Goal: Task Accomplishment & Management: Complete application form

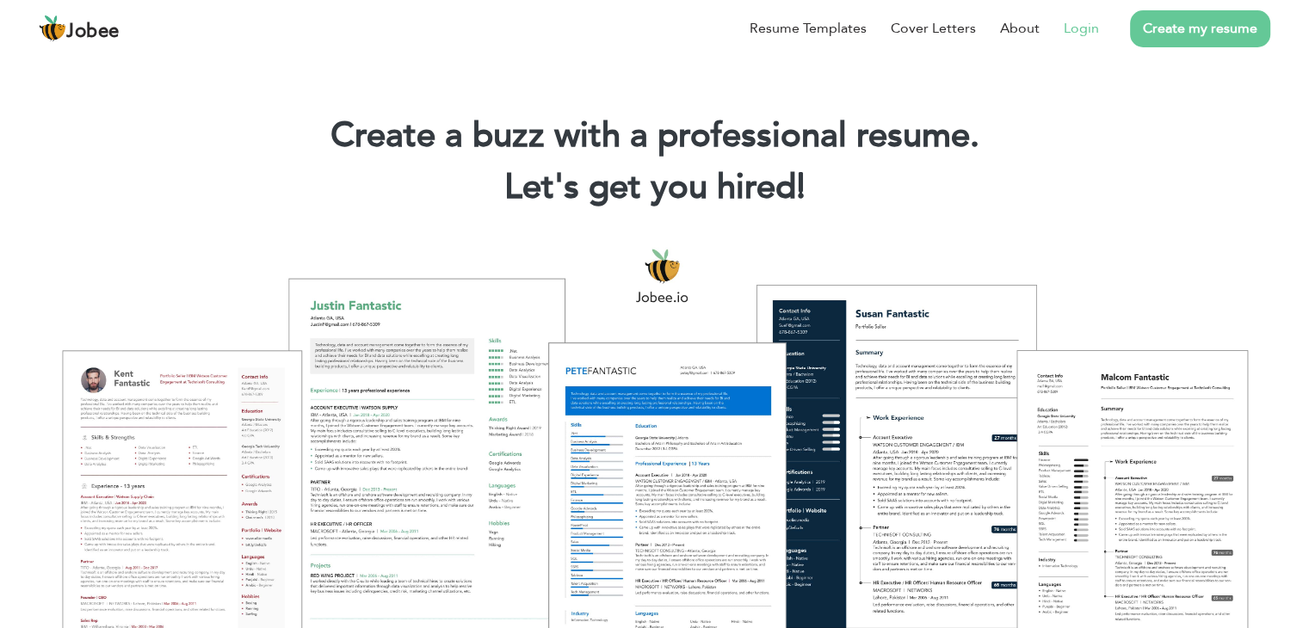
click at [1088, 31] on link "Login" at bounding box center [1081, 28] width 35 height 21
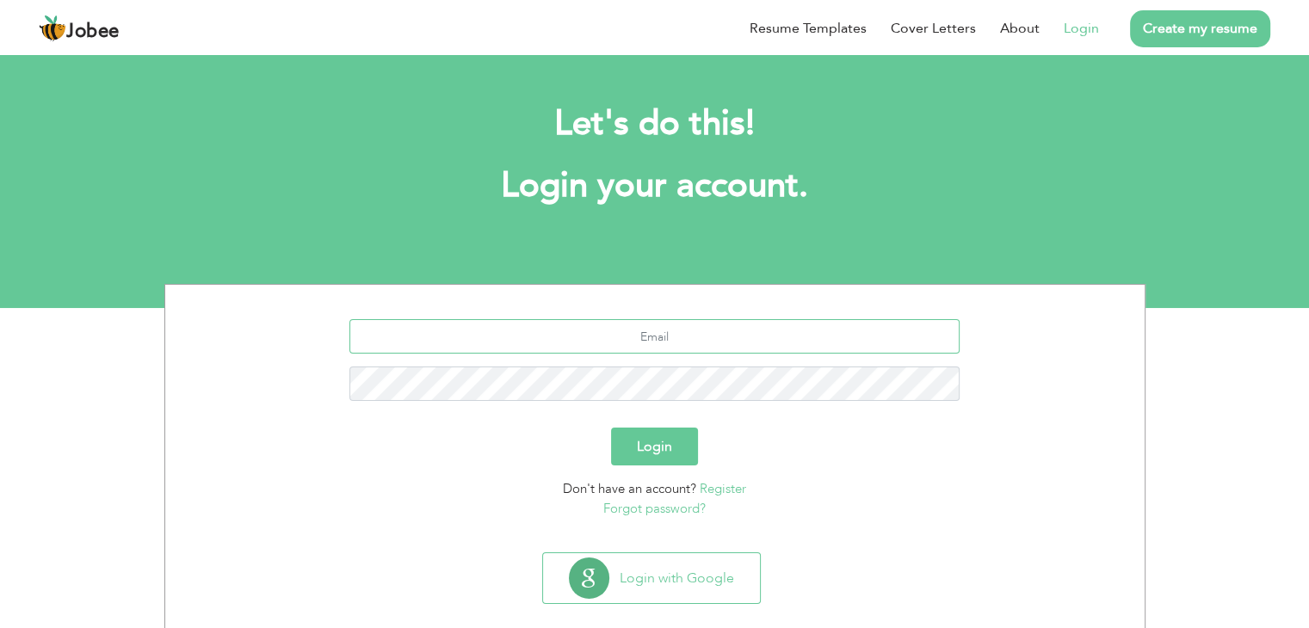
click at [647, 337] on input "text" at bounding box center [655, 336] width 610 height 34
type input "[EMAIL_ADDRESS][DOMAIN_NAME]"
click at [651, 452] on button "Login" at bounding box center [654, 447] width 87 height 38
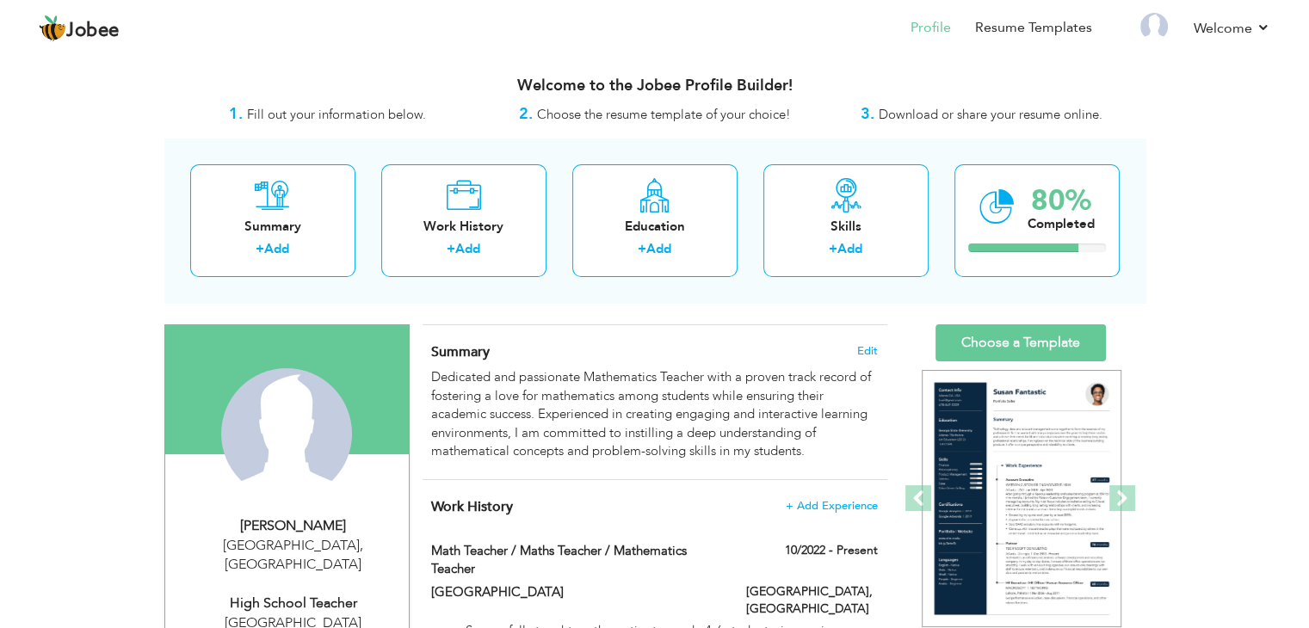
scroll to position [1, 0]
click at [865, 346] on span "Edit" at bounding box center [867, 350] width 21 height 12
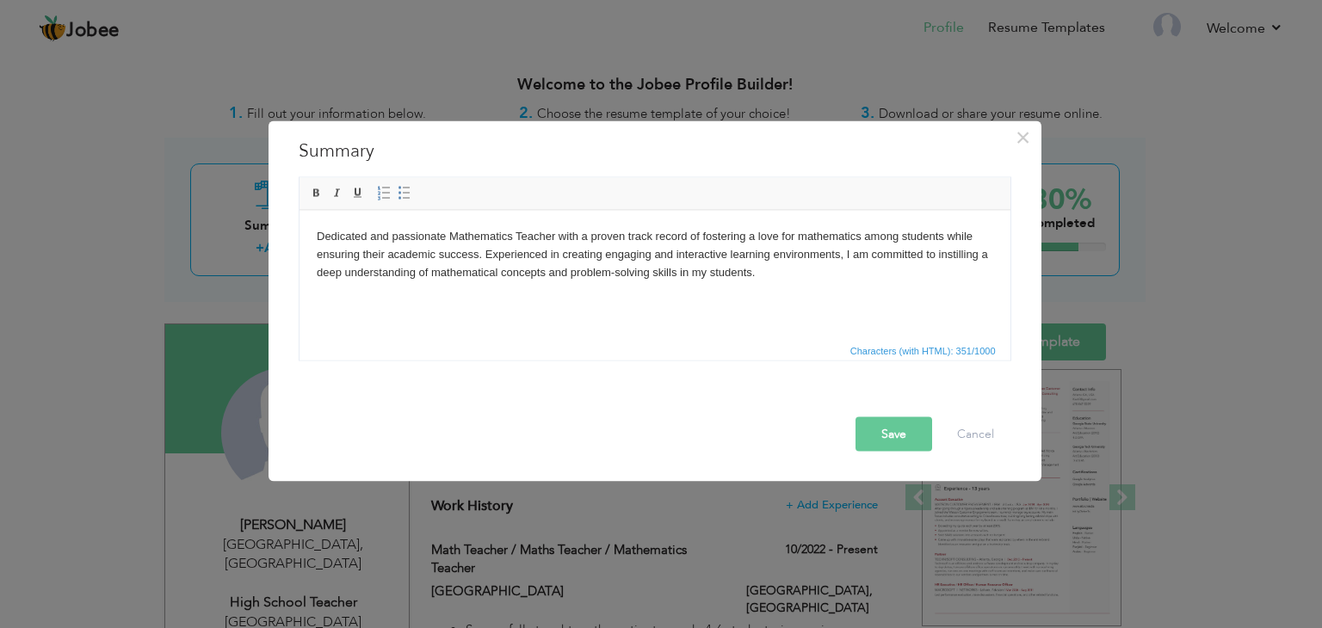
click at [514, 238] on body "Dedicated and passionate Mathematics Teacher with a proven track record of fost…" at bounding box center [654, 253] width 677 height 53
click at [892, 433] on button "Save" at bounding box center [894, 435] width 77 height 34
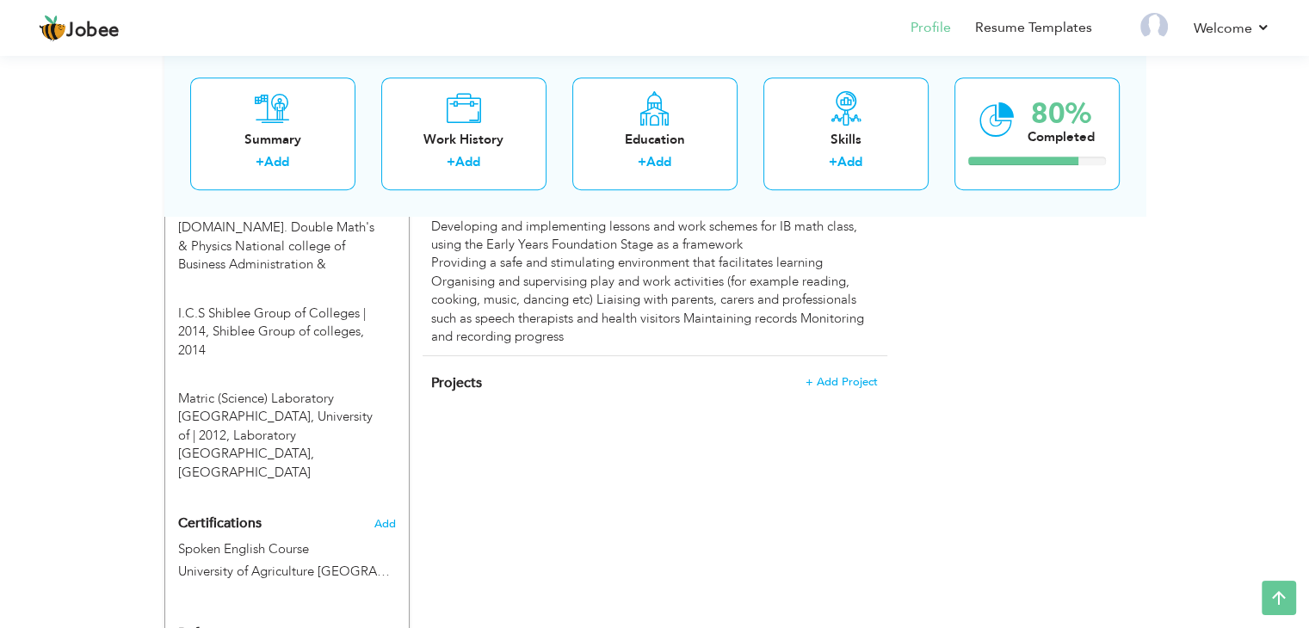
scroll to position [961, 0]
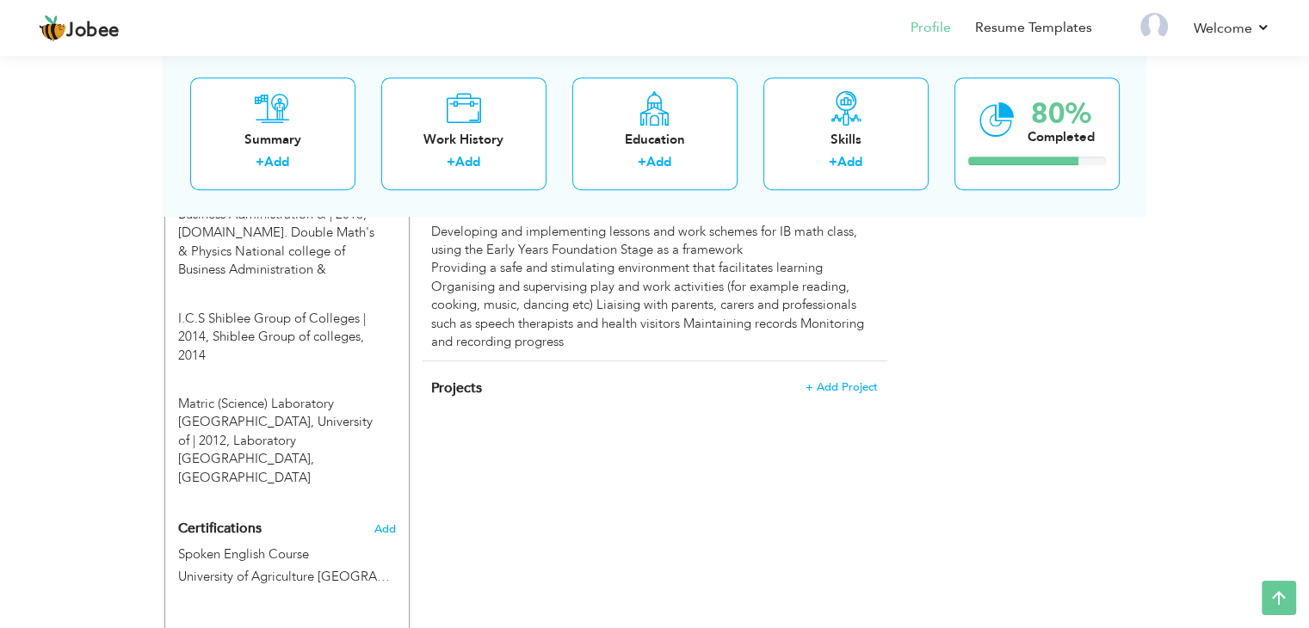
drag, startPoint x: 1308, startPoint y: 559, endPoint x: 1309, endPoint y: 497, distance: 62.0
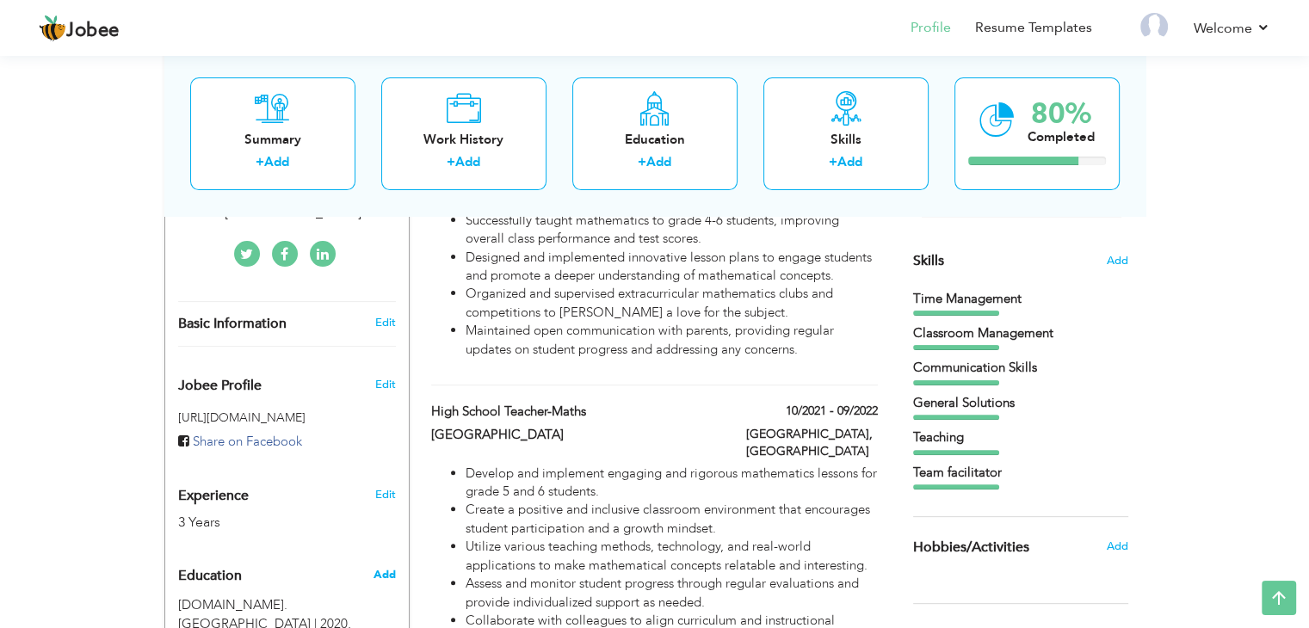
click at [382, 567] on span "Add" at bounding box center [384, 574] width 22 height 15
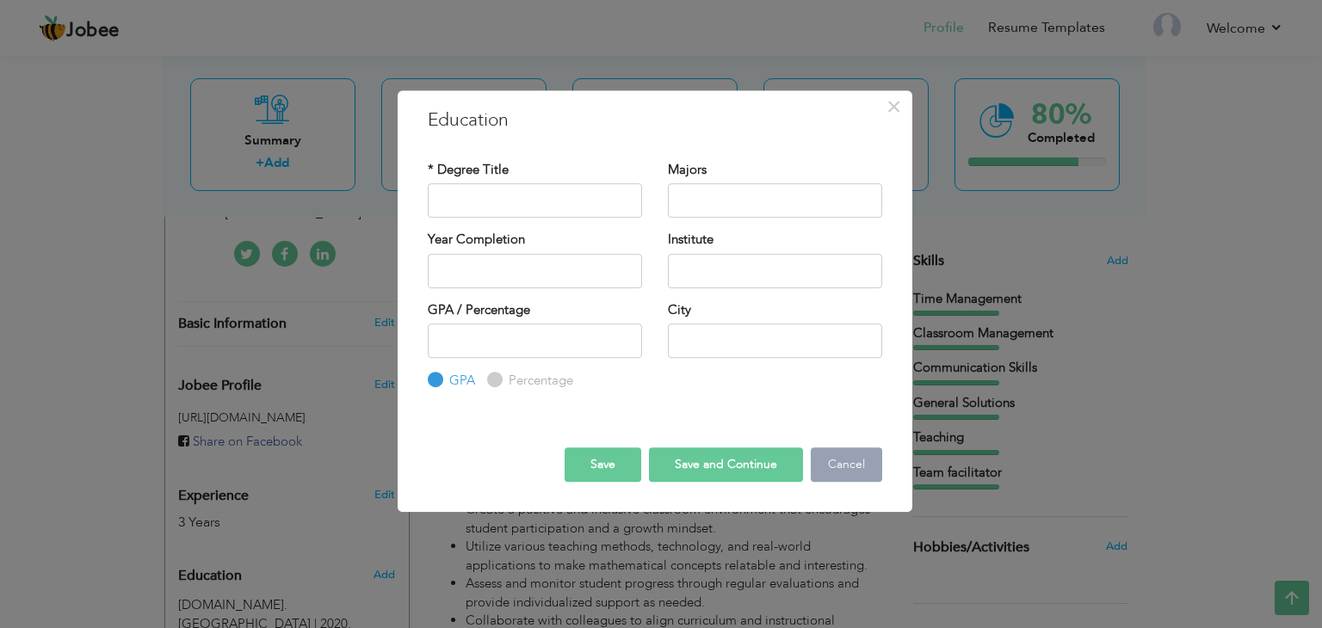
click at [844, 459] on button "Cancel" at bounding box center [846, 465] width 71 height 34
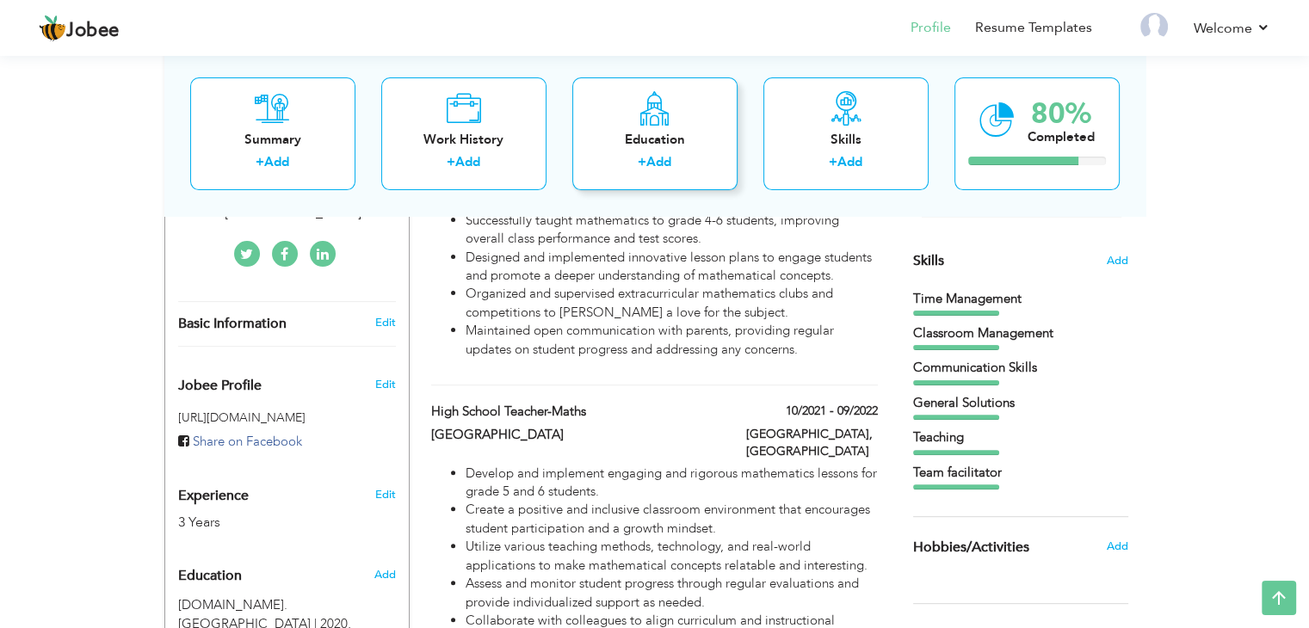
click at [641, 126] on div "Education + Add" at bounding box center [655, 133] width 165 height 113
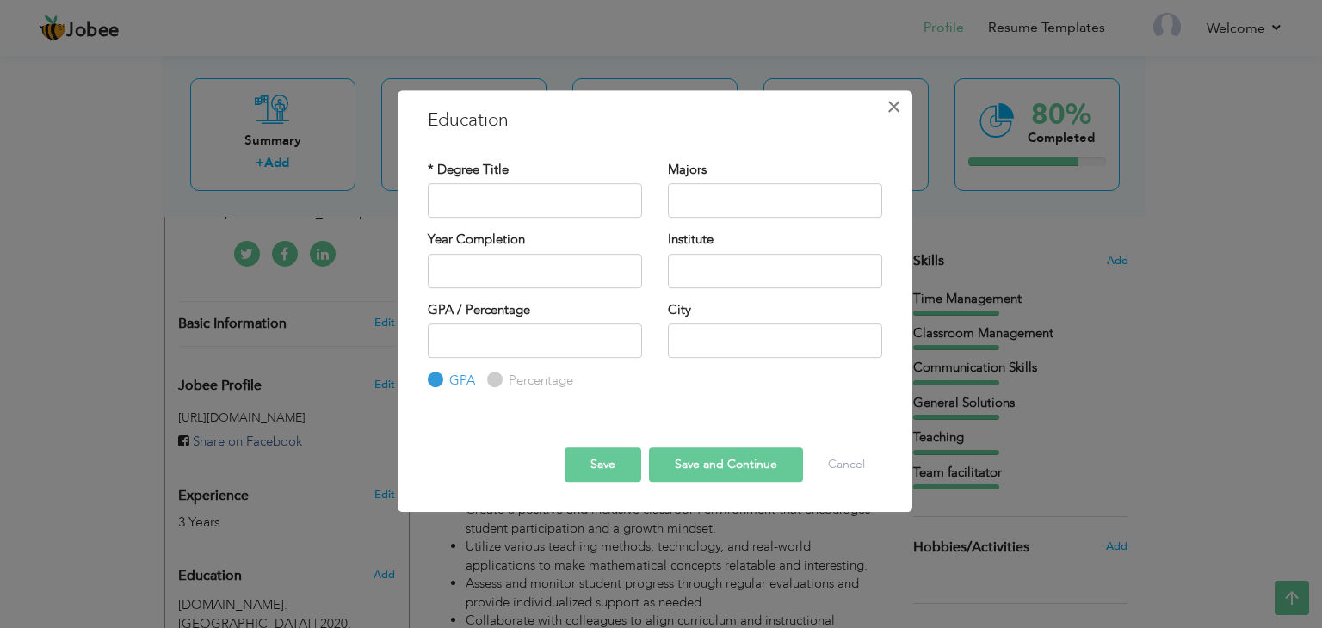
click at [893, 108] on span "×" at bounding box center [894, 106] width 15 height 31
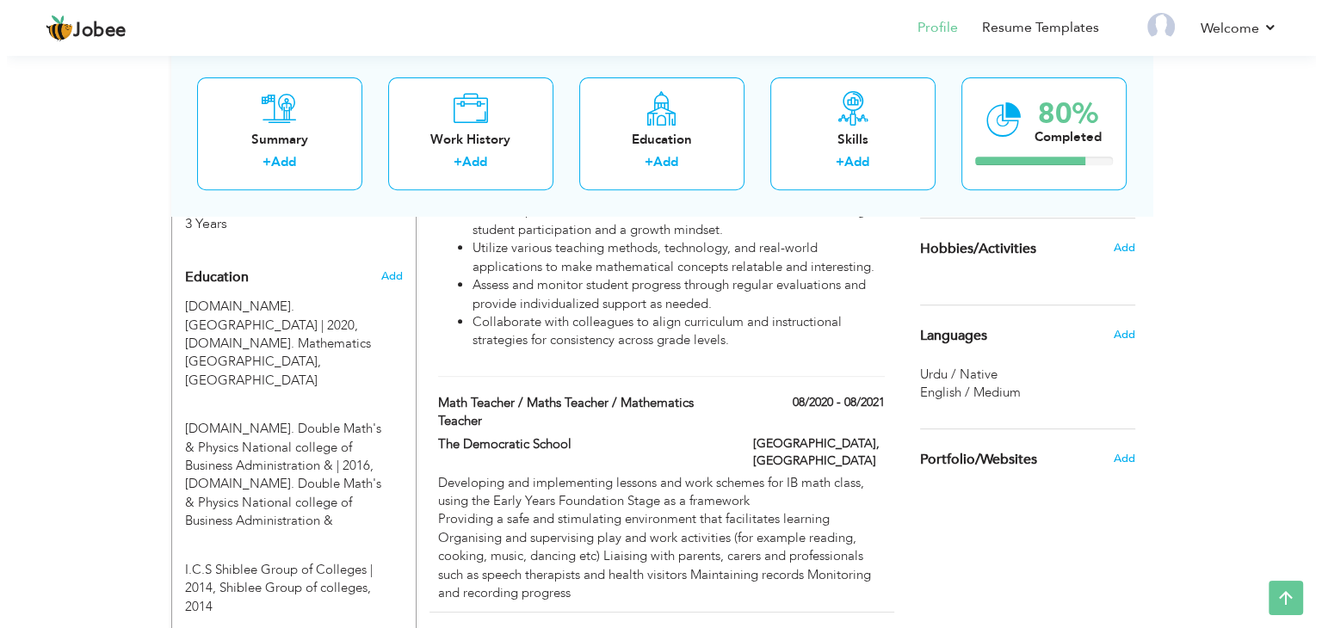
scroll to position [706, 0]
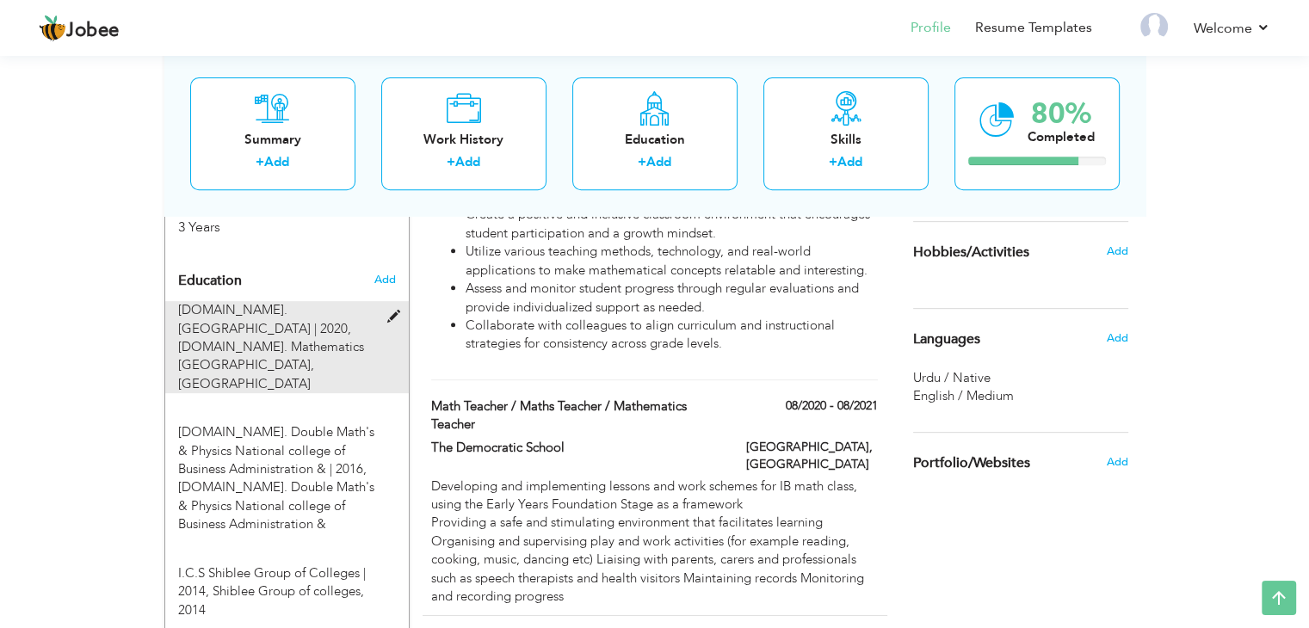
click at [391, 311] on span at bounding box center [398, 317] width 22 height 13
type input "M.Sc. Mathematics Govt College Women University"
type input "2020"
type input "M.Sc. Mathematics Govt College Women University"
type input "3"
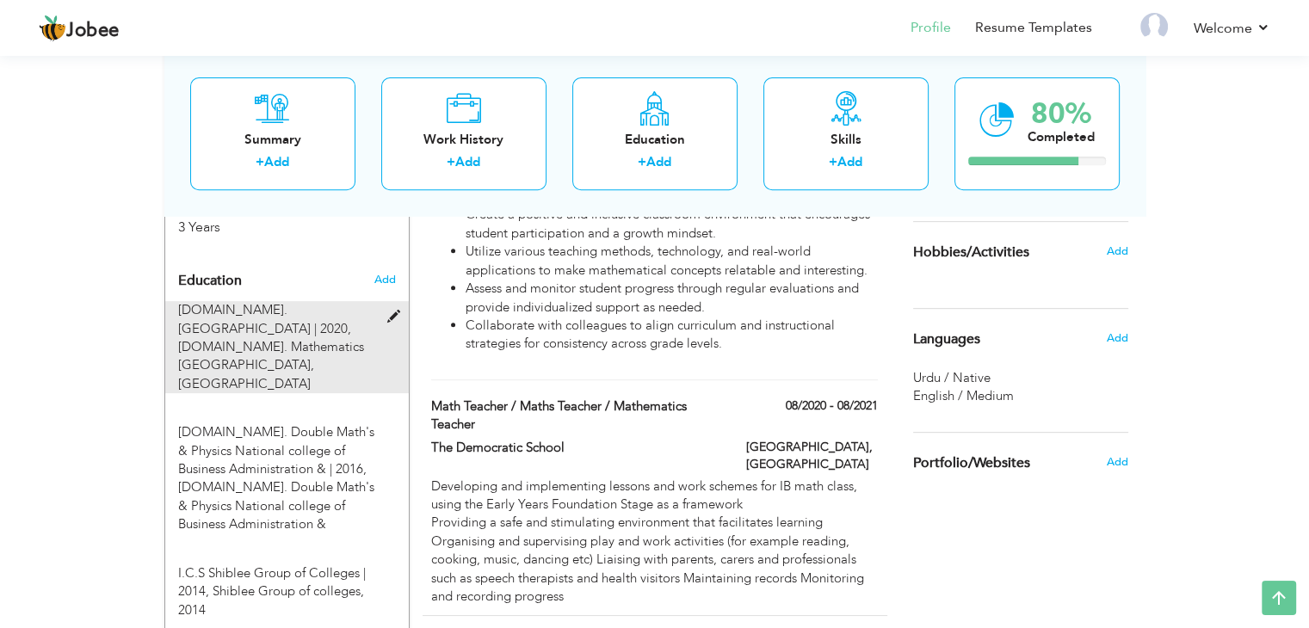
type input "Faisalabad"
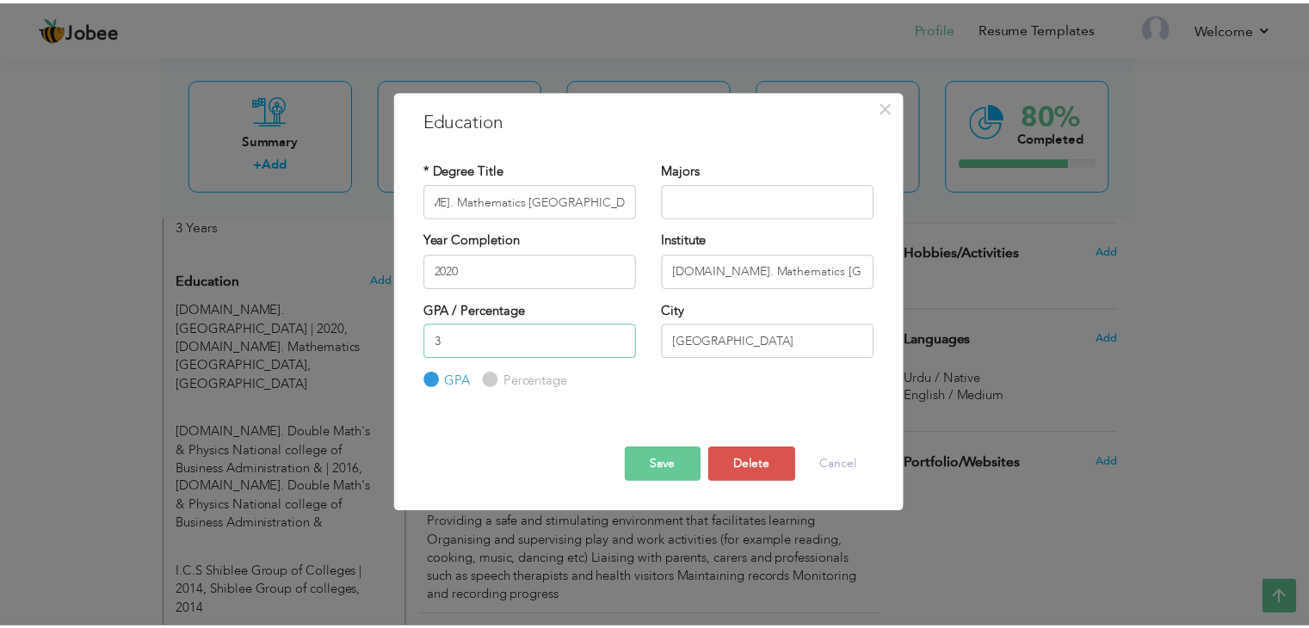
scroll to position [0, 0]
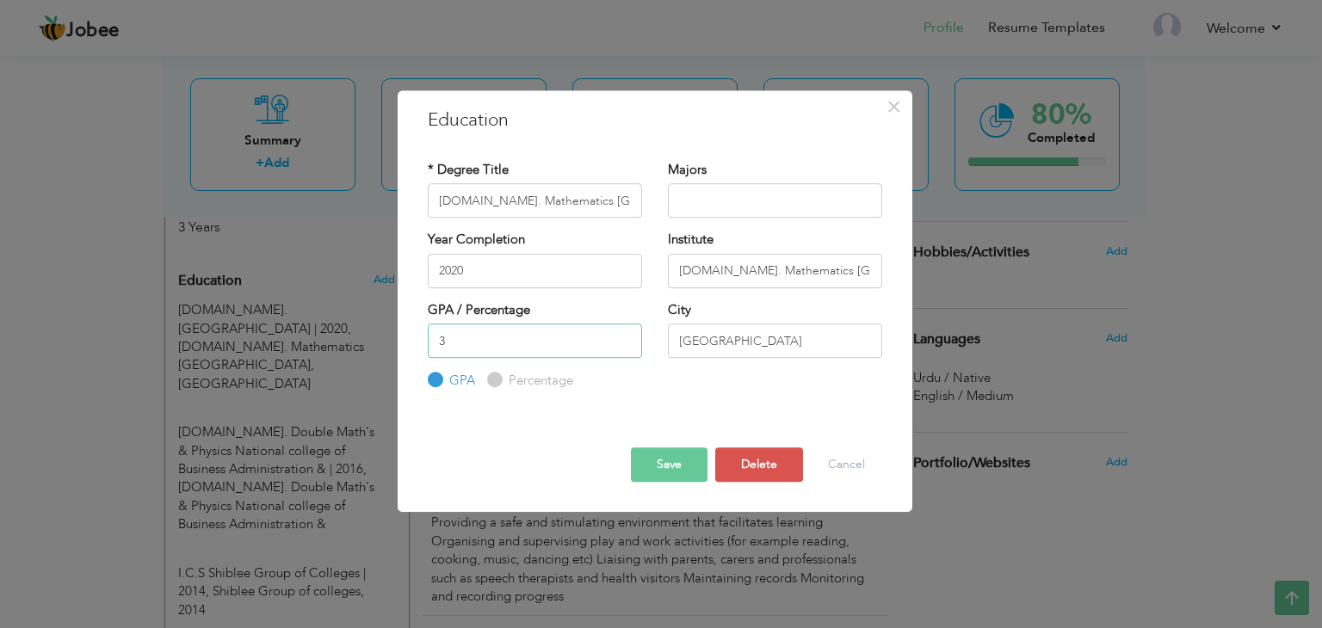
click at [479, 339] on input "3" at bounding box center [535, 341] width 214 height 34
click at [672, 459] on button "Save" at bounding box center [669, 465] width 77 height 34
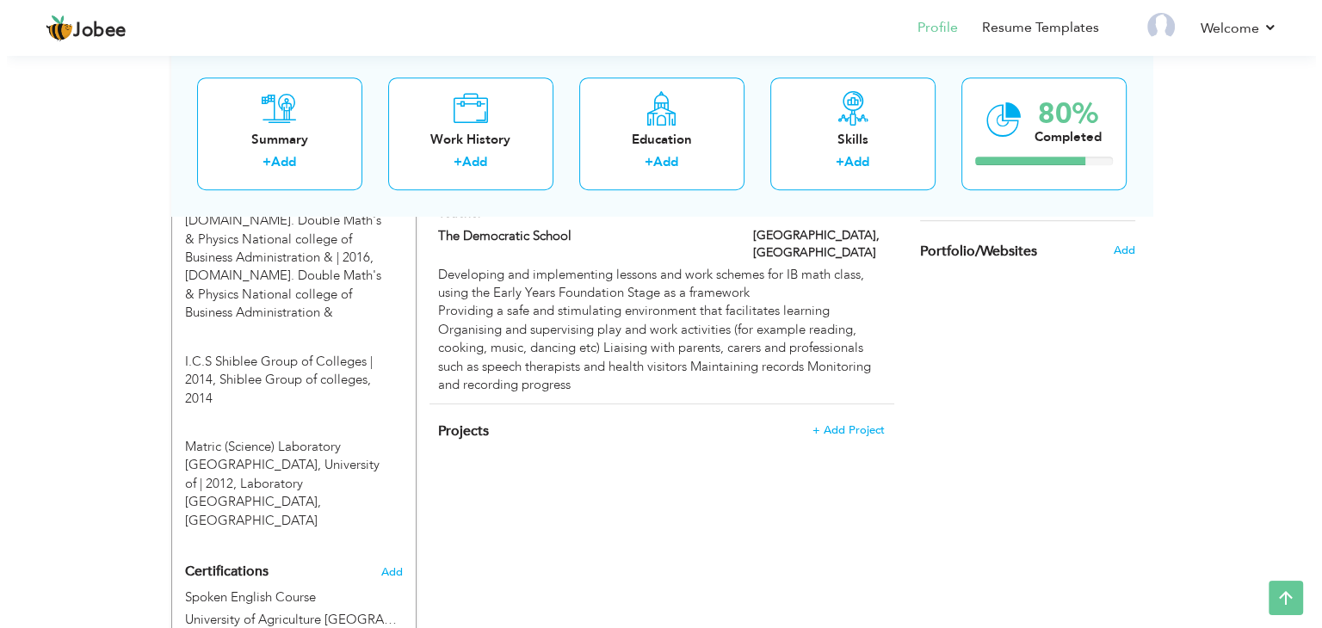
scroll to position [919, 0]
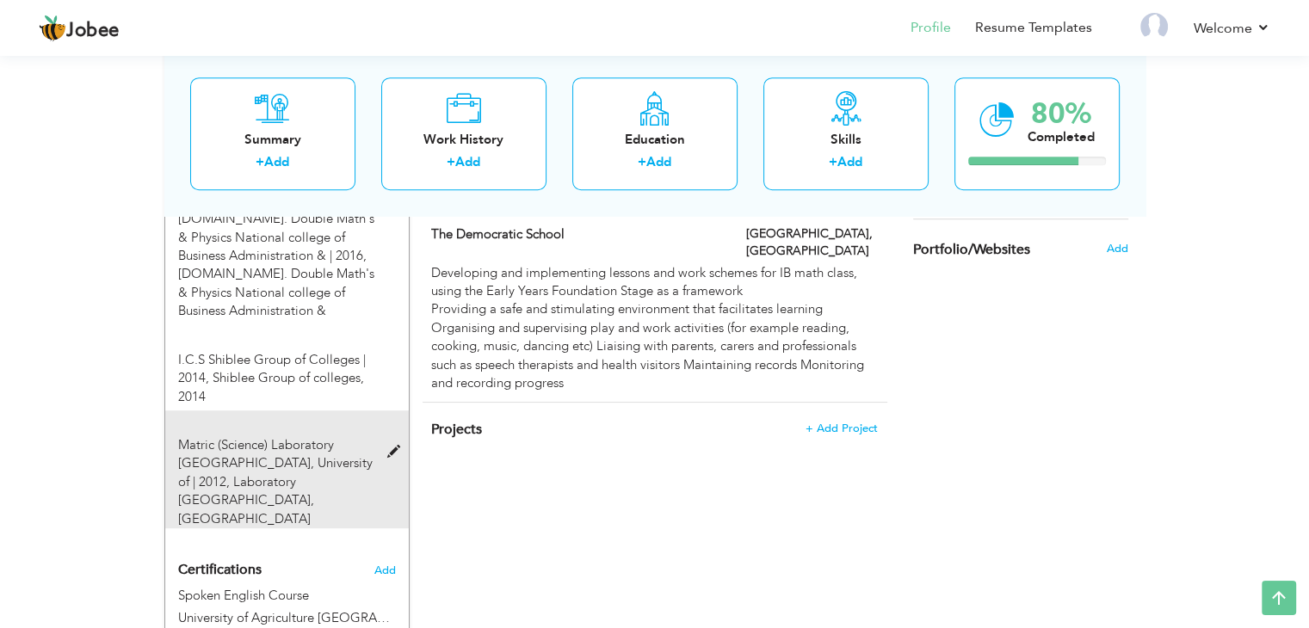
click at [395, 446] on span at bounding box center [398, 452] width 22 height 13
type input "Matric (Science) Laboratory Girls’ High School, University of"
type input "2012"
type input "Laboratory Girls’ High School, University of"
type input "55"
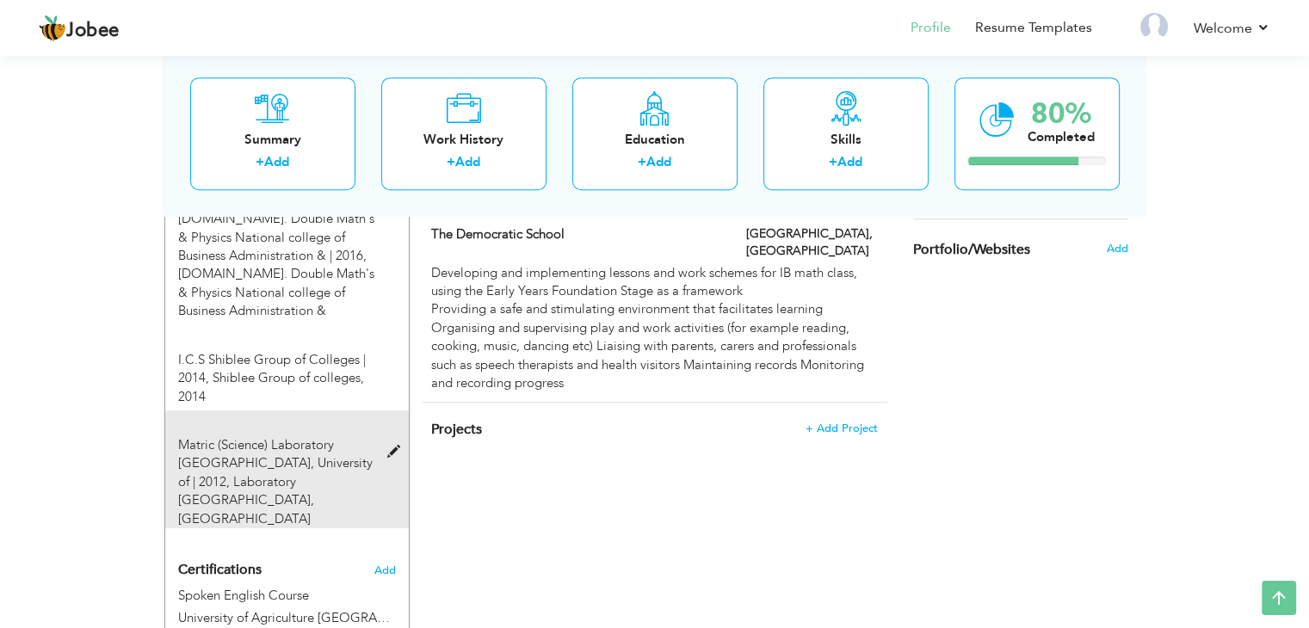
radio input "false"
radio input "true"
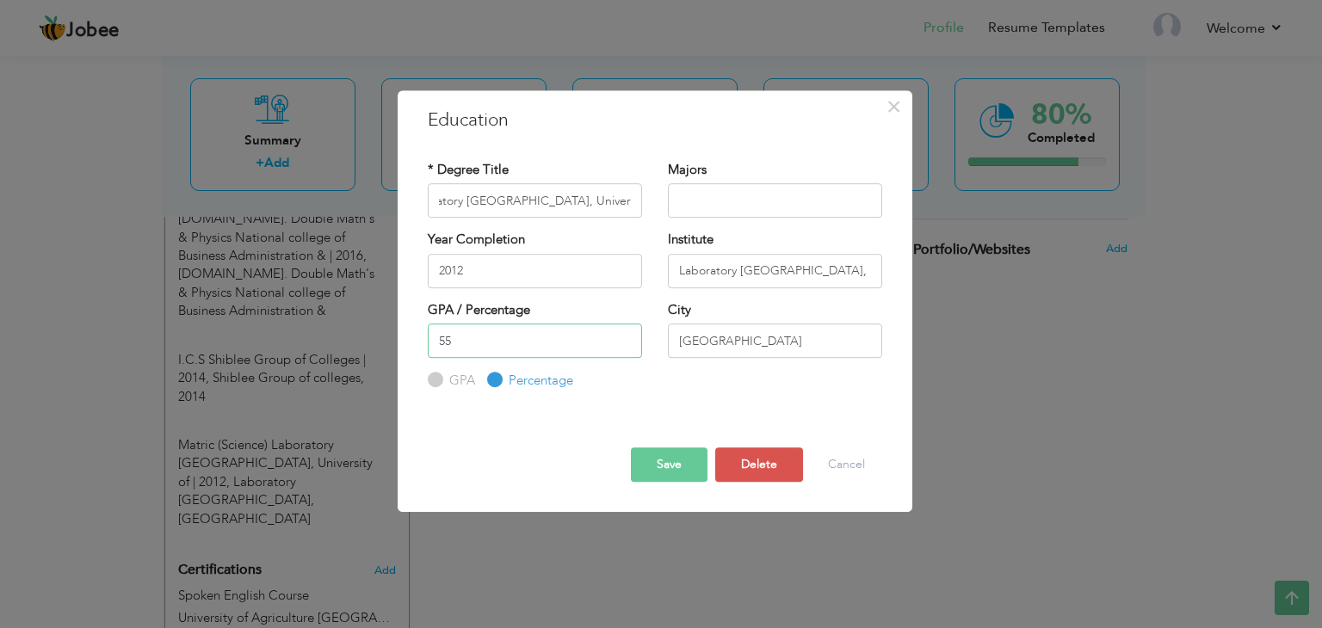
scroll to position [0, 0]
click at [482, 349] on input "55" at bounding box center [535, 341] width 214 height 34
type input "5"
click at [654, 469] on button "Save" at bounding box center [669, 465] width 77 height 34
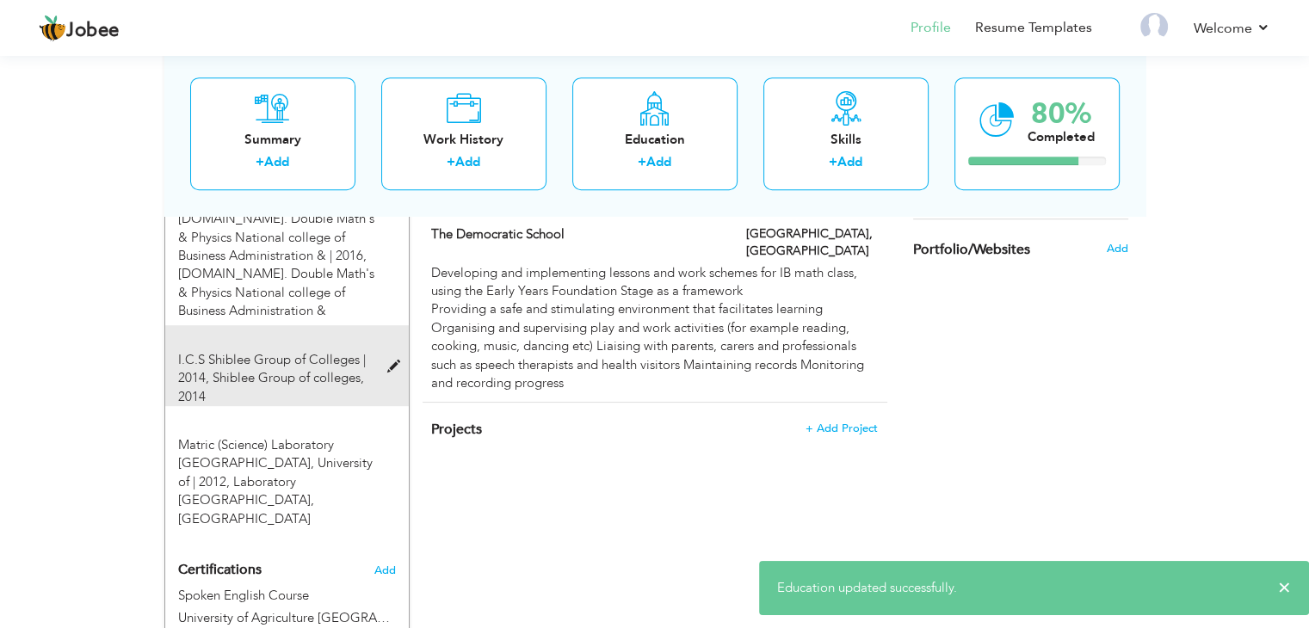
click at [391, 361] on span at bounding box center [398, 367] width 22 height 13
type input "I.C.S Shiblee Group of Colleges"
type input "2014"
type input "Shiblee Group of colleges, 2014"
type input "50"
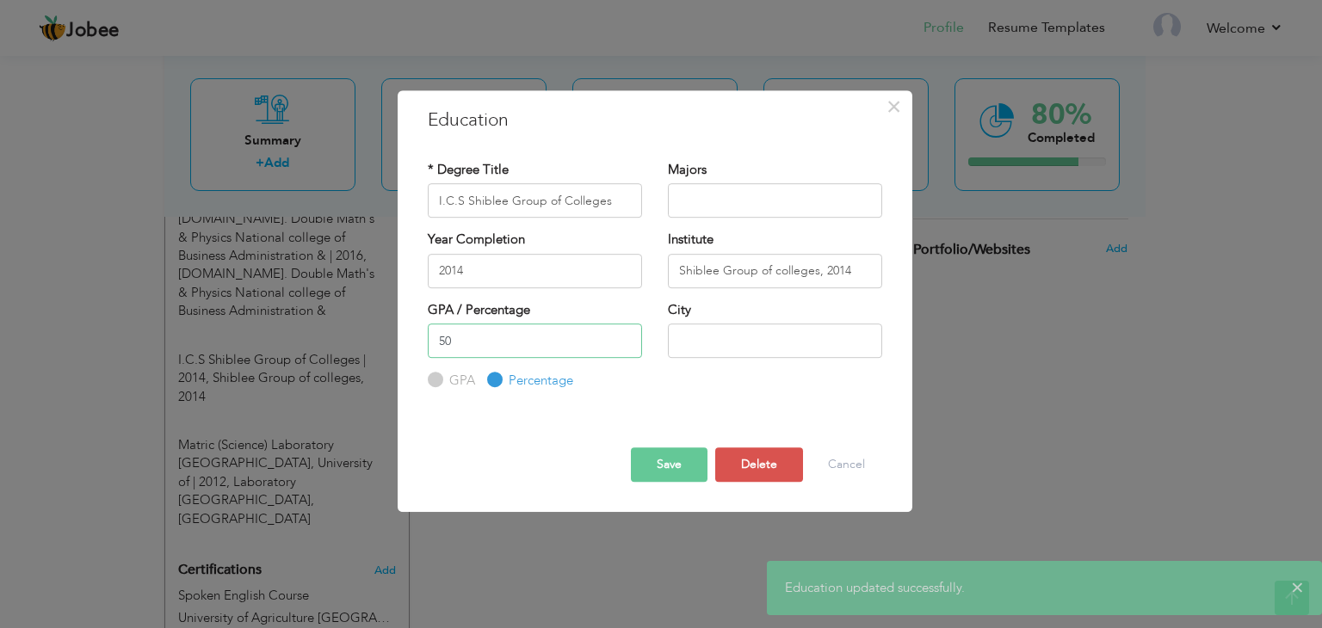
click at [504, 338] on input "50" at bounding box center [535, 341] width 214 height 34
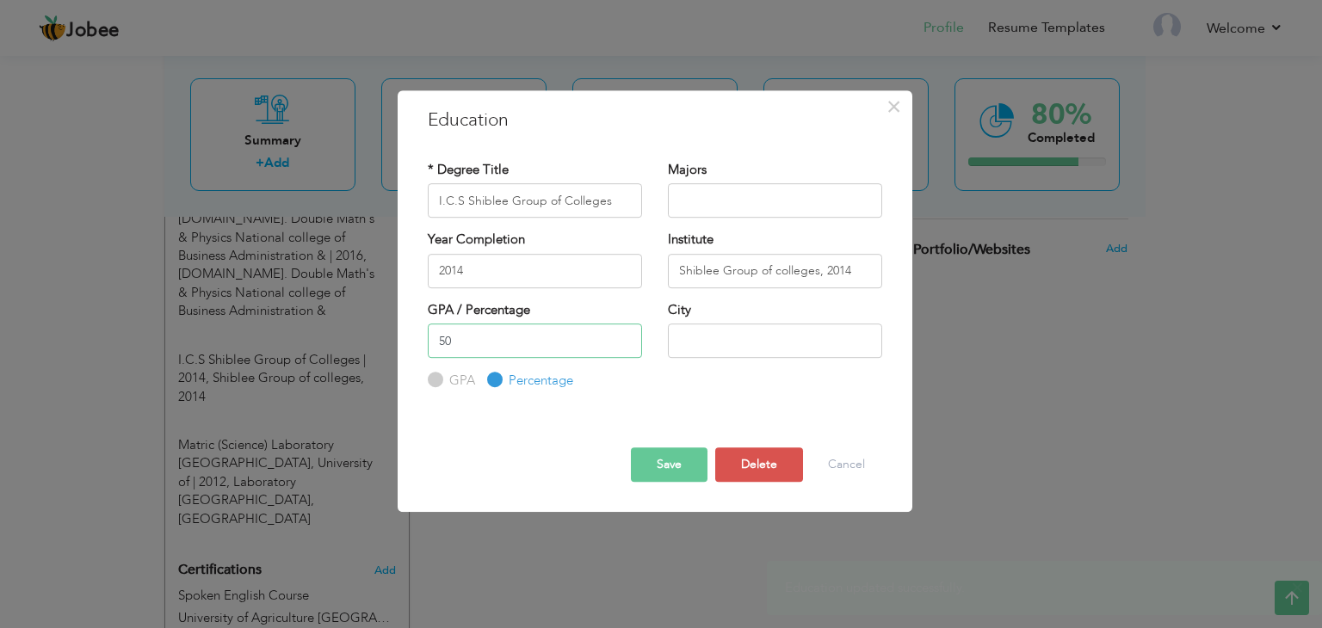
type input "5"
click at [658, 465] on button "Save" at bounding box center [669, 465] width 77 height 34
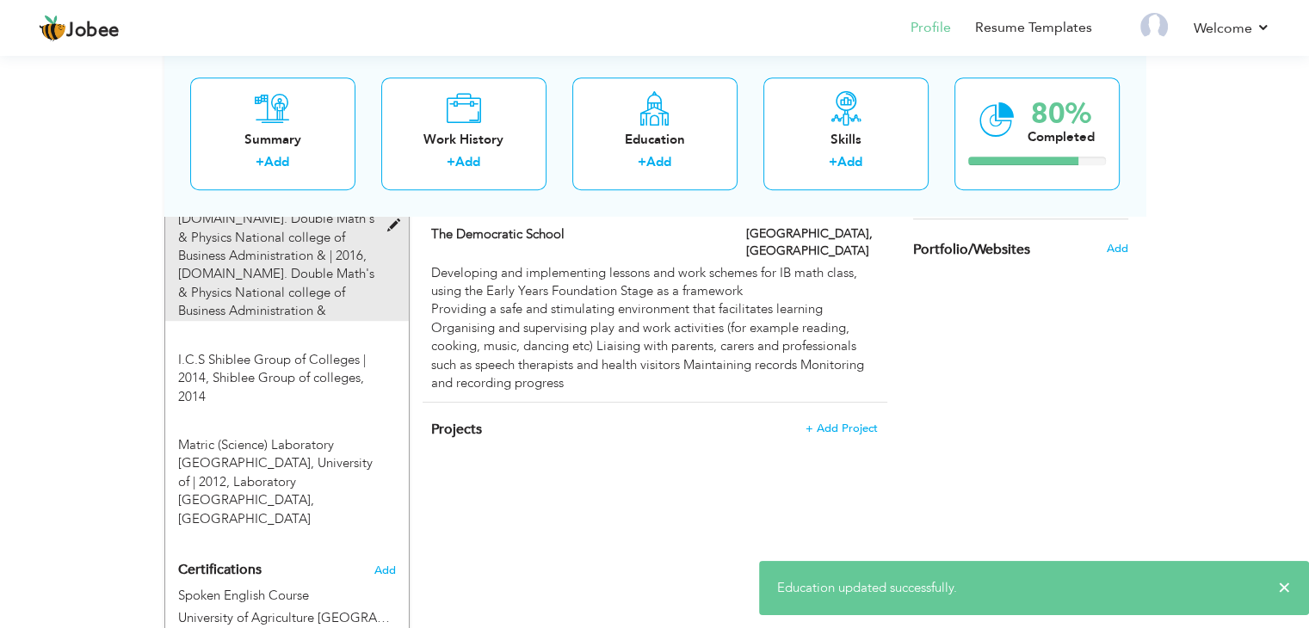
click at [248, 265] on span "B.Sc. Double Math's & Physics National college of Business Administration &" at bounding box center [276, 292] width 196 height 54
type input "B.Sc. Double Math's & Physics National college of Business Administration &"
type input "2016"
type input "B.Sc. Double Math's & Physics National college of Business Administration &"
type input "3.5"
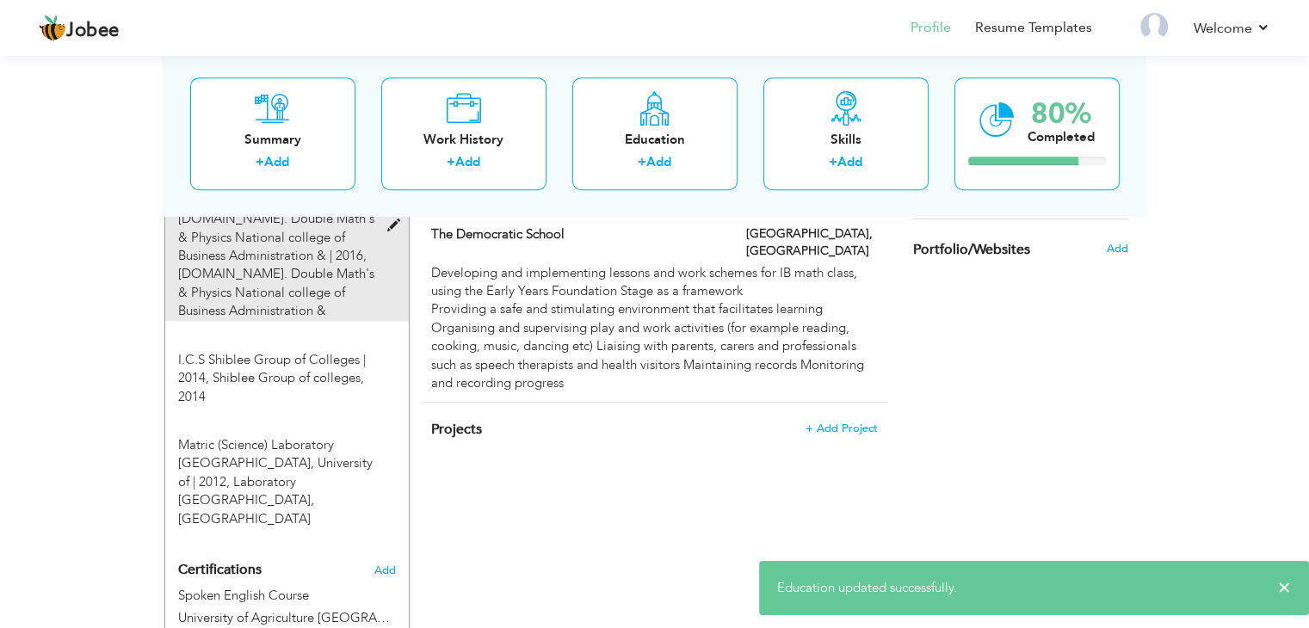
radio input "true"
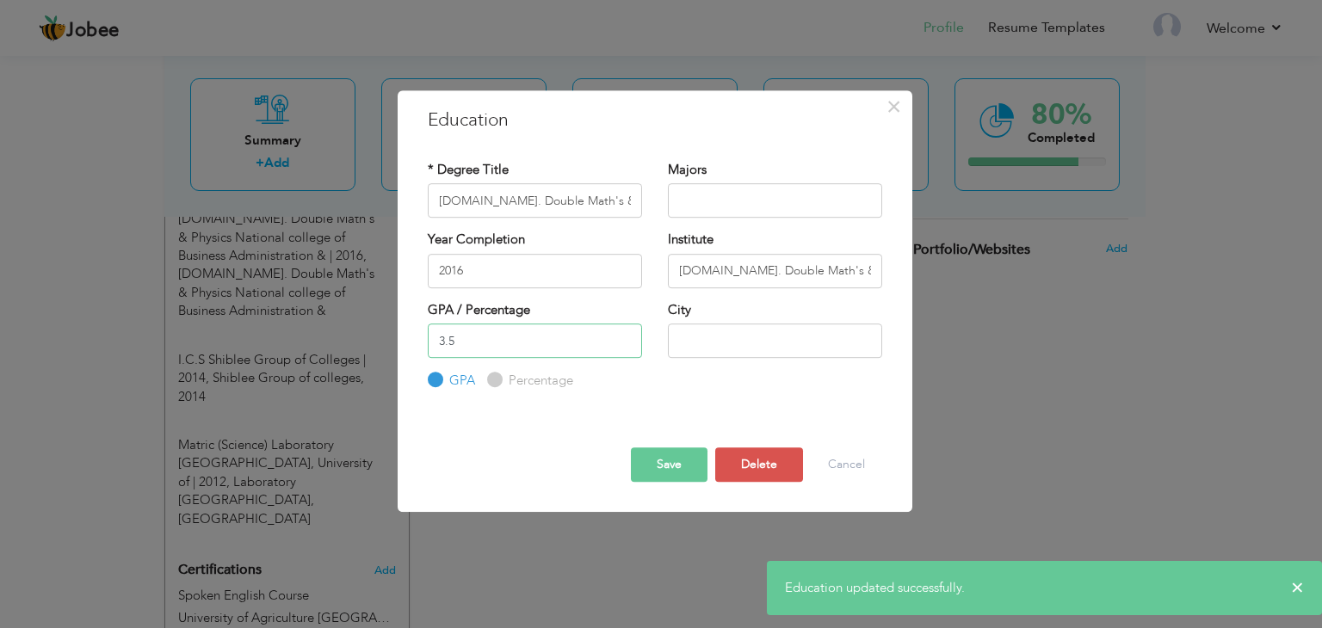
click at [492, 336] on input "3.5" at bounding box center [535, 341] width 214 height 34
type input "3"
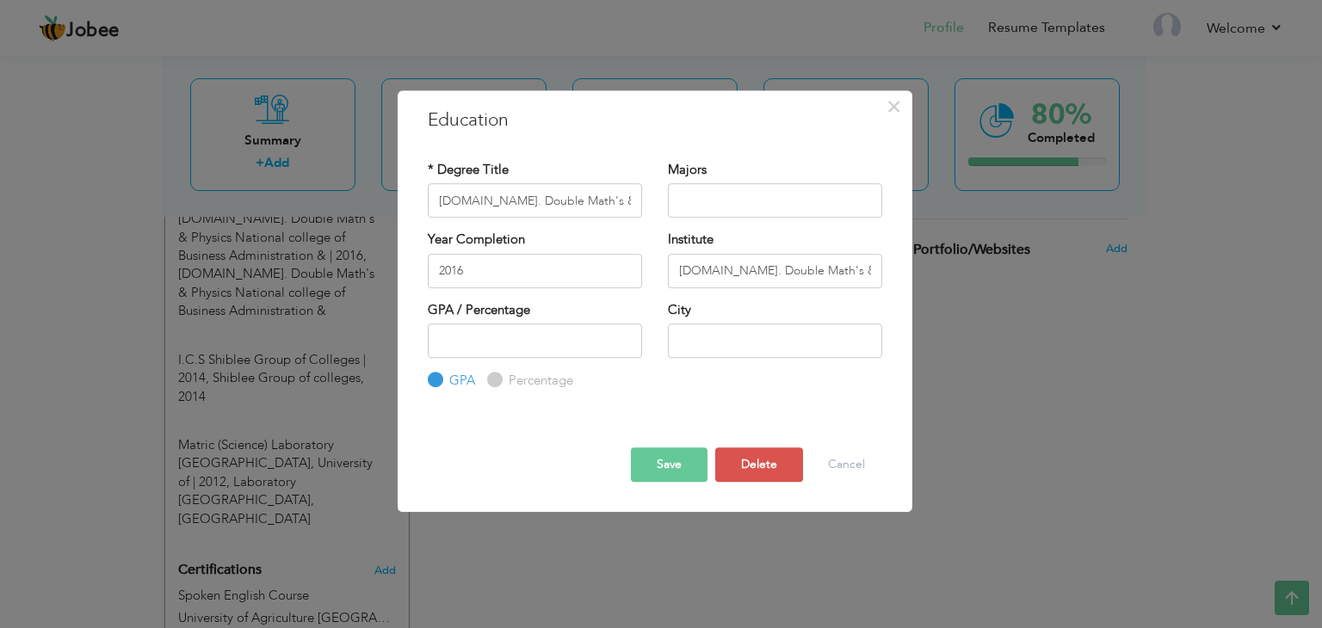
click at [668, 467] on button "Save" at bounding box center [669, 465] width 77 height 34
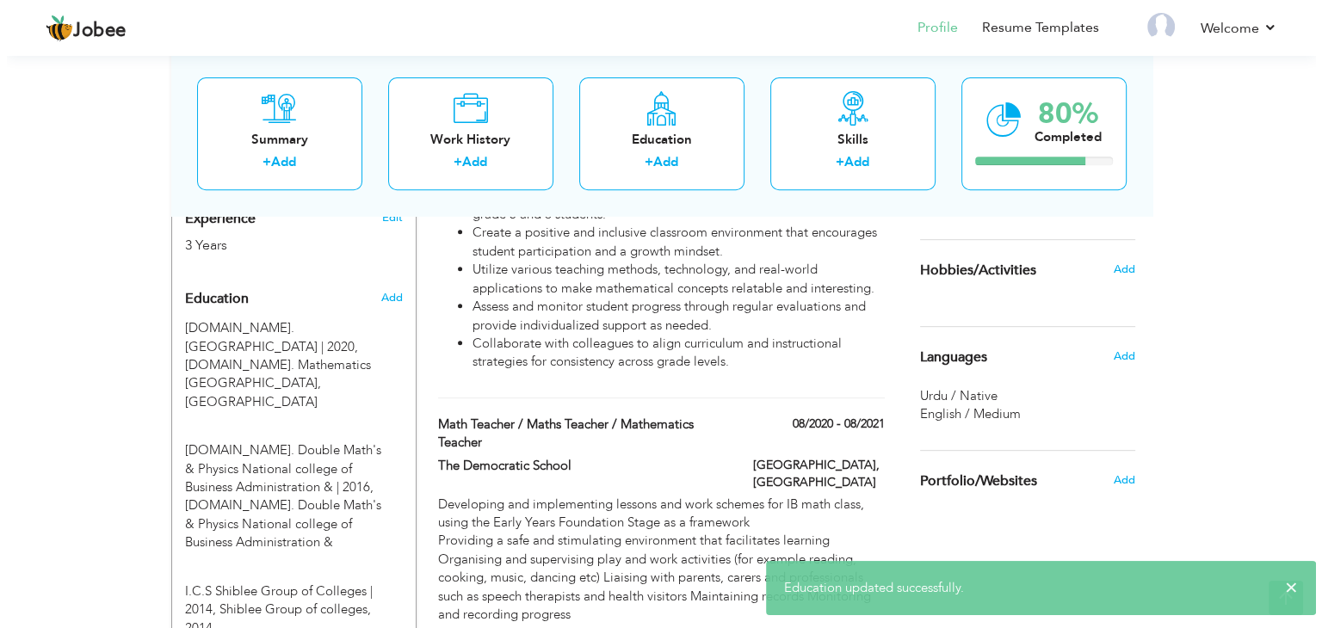
scroll to position [682, 0]
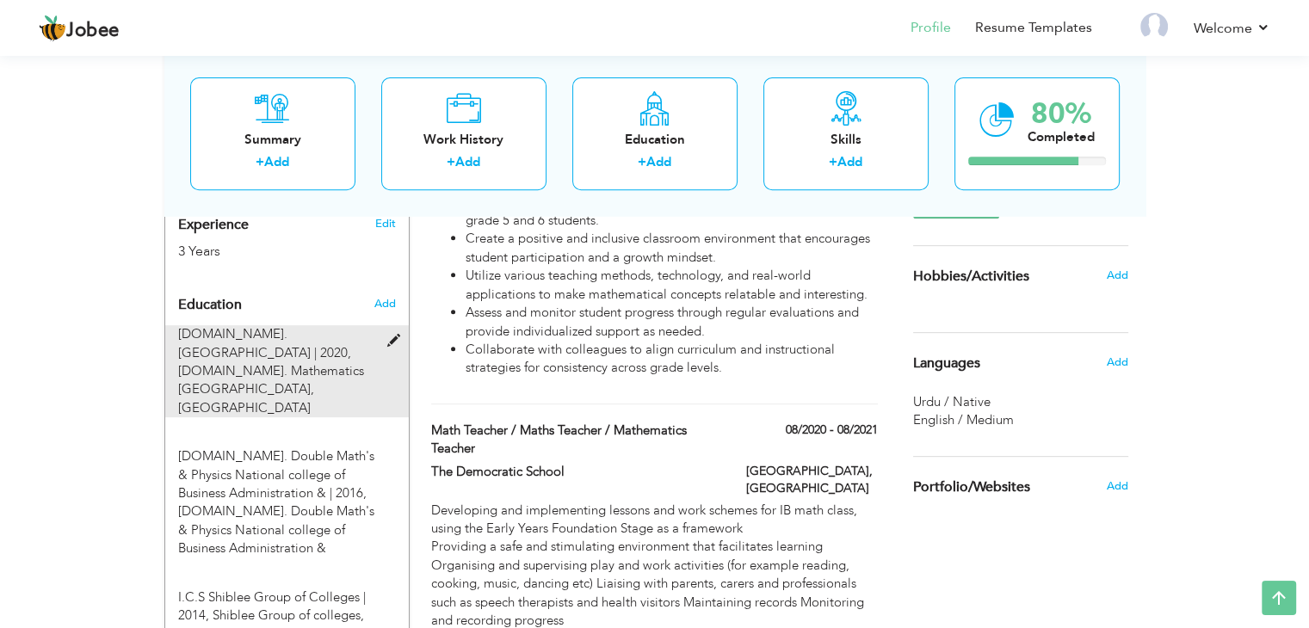
click at [296, 325] on span "M.Sc. Mathematics Govt College Women University | 2020," at bounding box center [264, 342] width 173 height 35
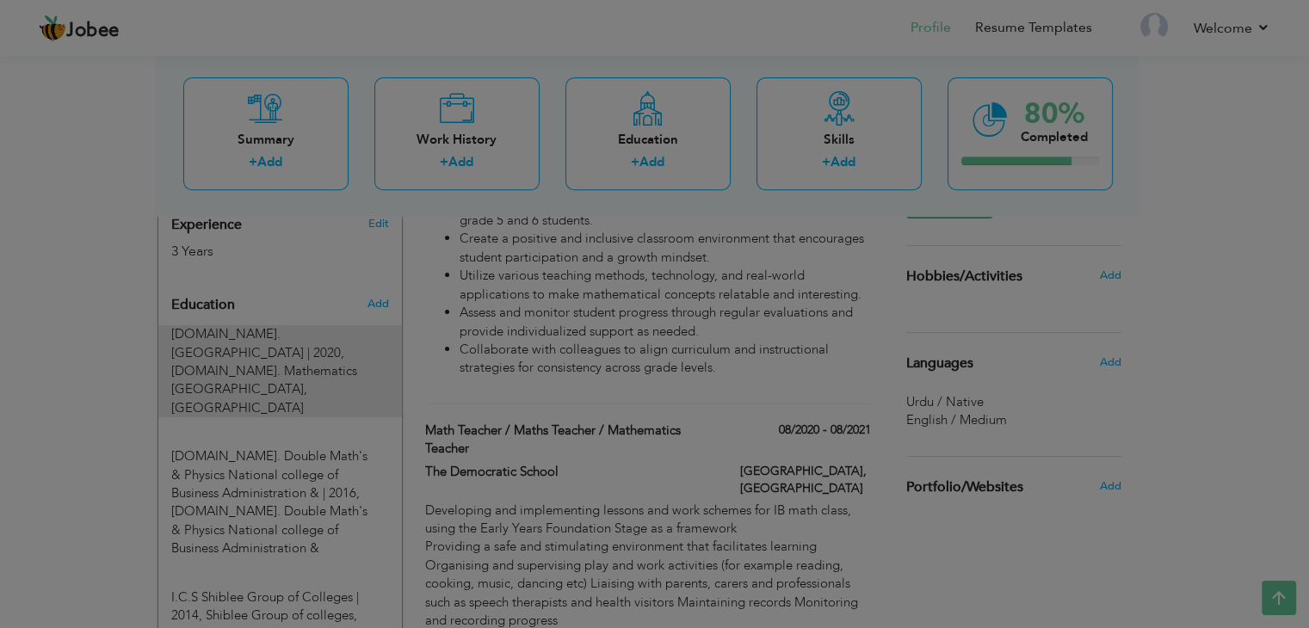
type input "M.Sc. Mathematics Govt College Women University"
type input "2020"
type input "M.Sc. Mathematics Govt College Women University"
type input "Faisalabad"
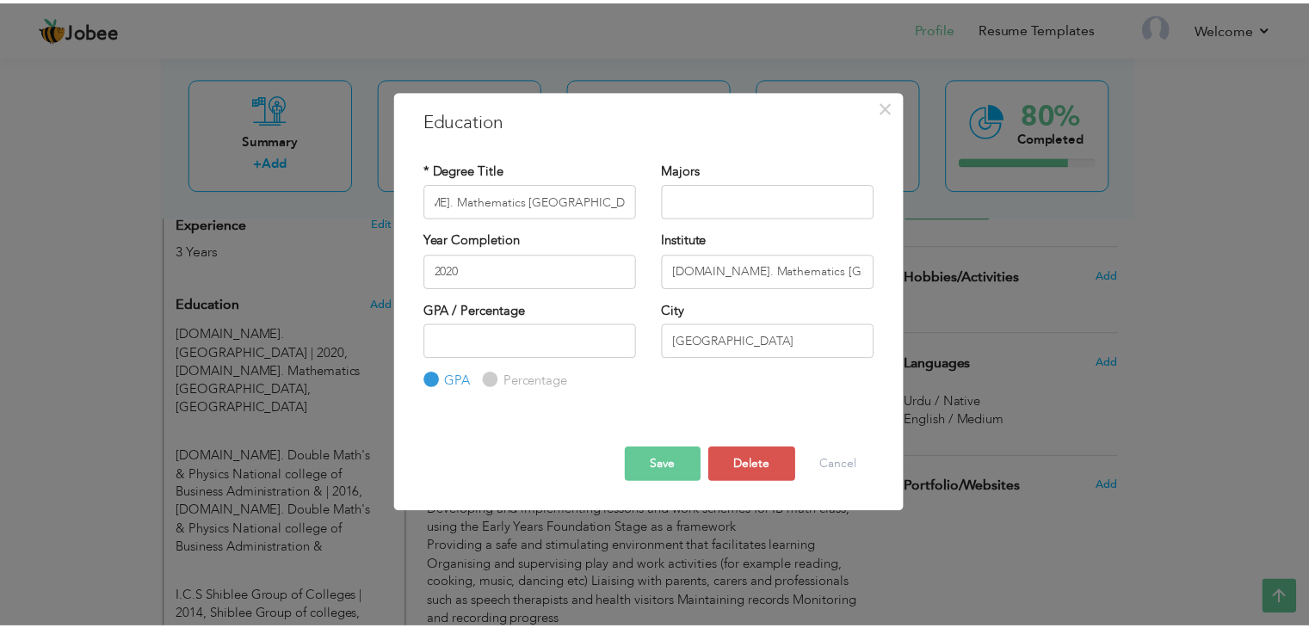
scroll to position [0, 0]
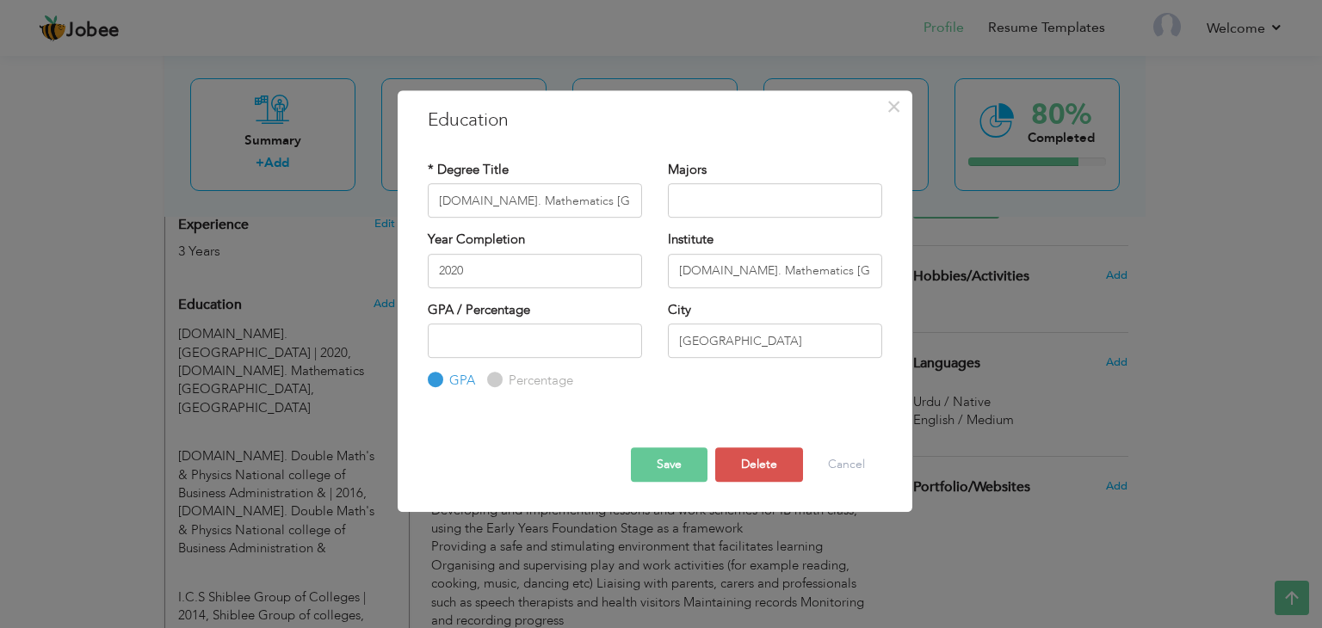
click at [661, 462] on button "Save" at bounding box center [669, 465] width 77 height 34
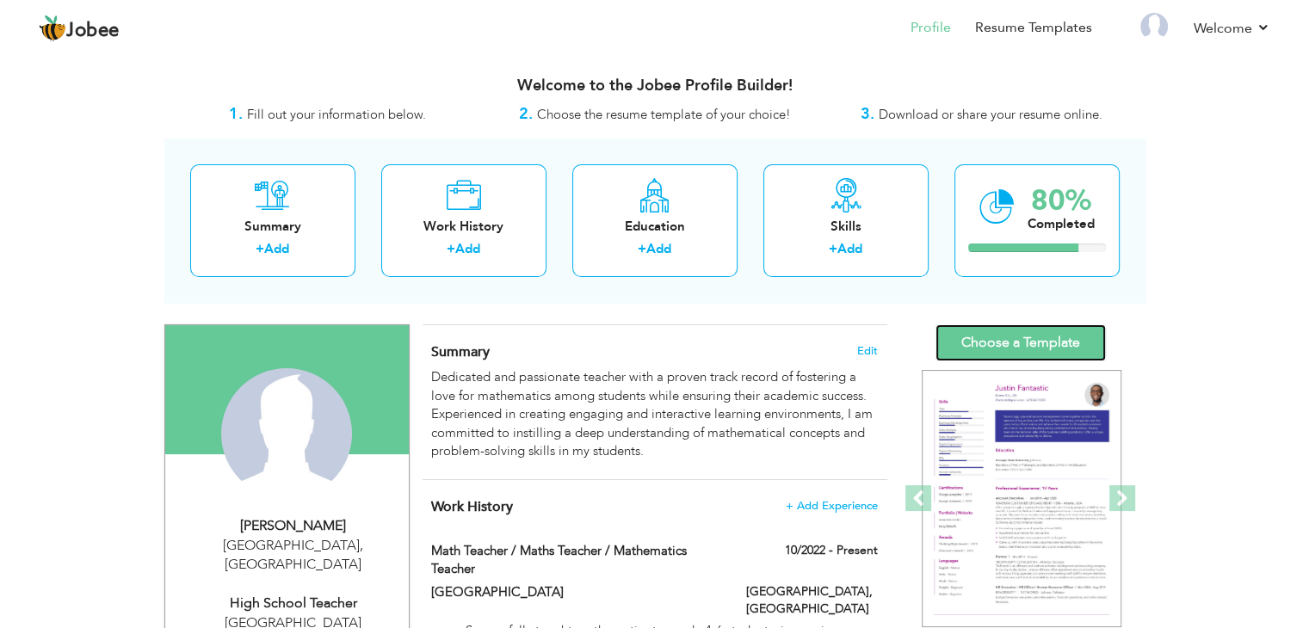
click at [1045, 349] on link "Choose a Template" at bounding box center [1021, 343] width 170 height 37
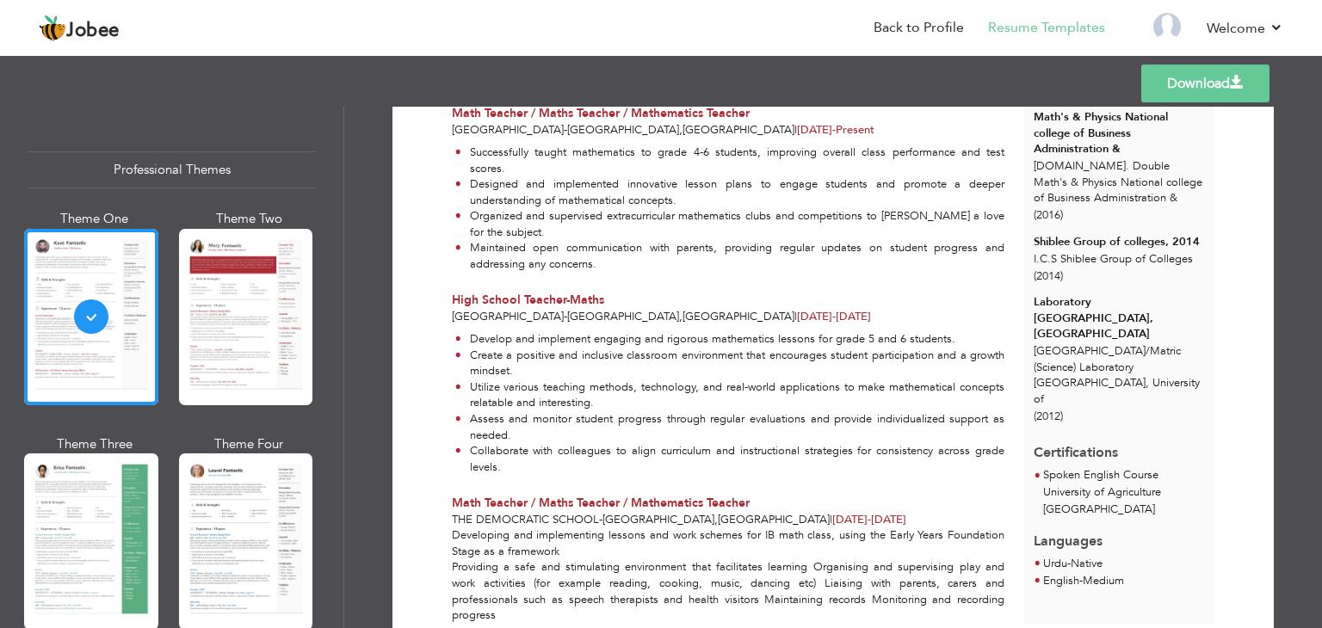
scroll to position [430, 0]
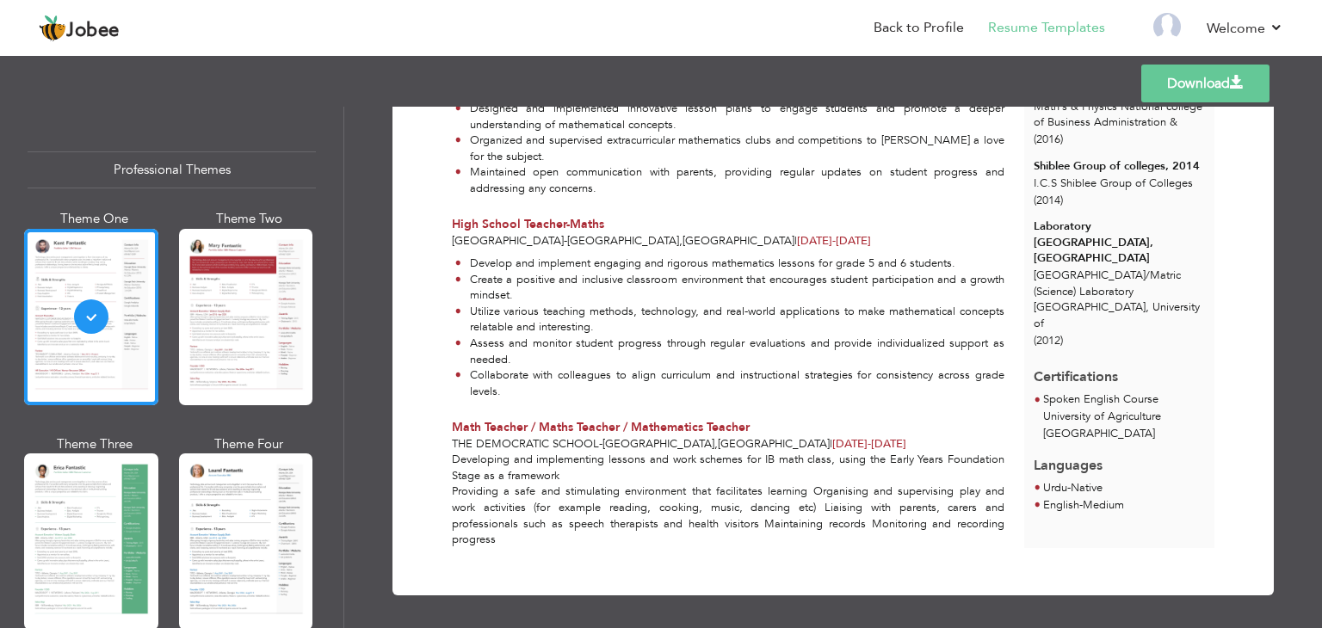
click at [1183, 81] on link "Download" at bounding box center [1206, 84] width 128 height 38
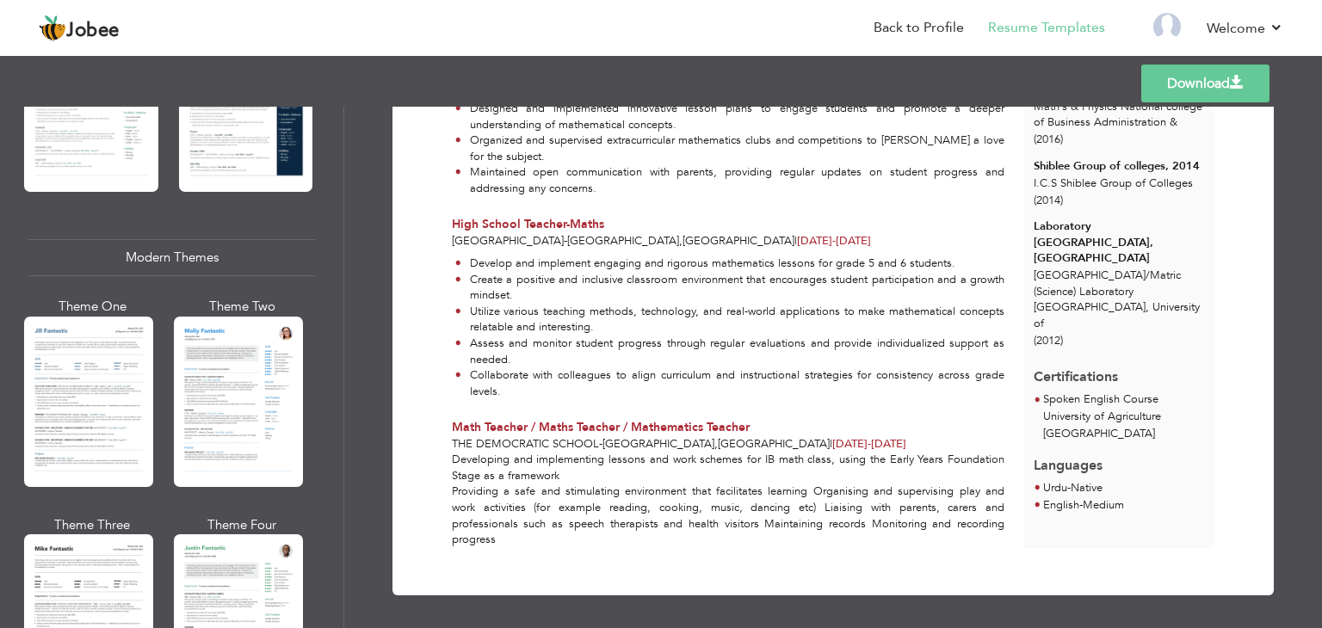
scroll to position [664, 0]
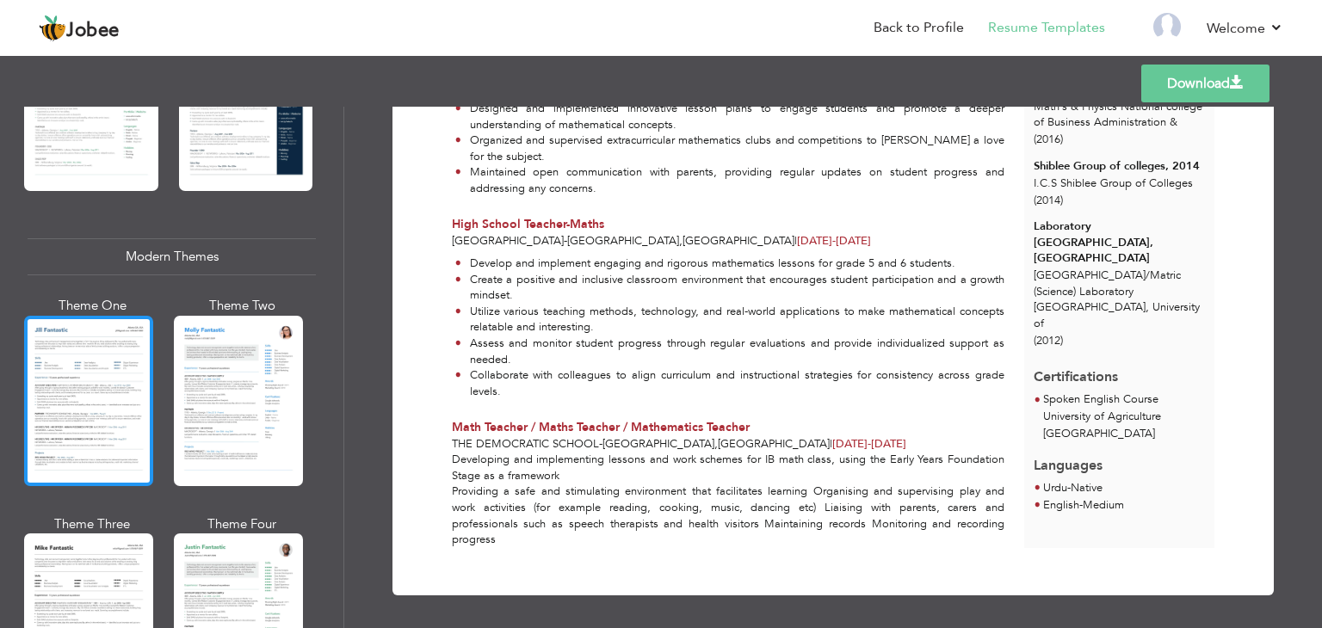
click at [94, 356] on div at bounding box center [88, 401] width 129 height 170
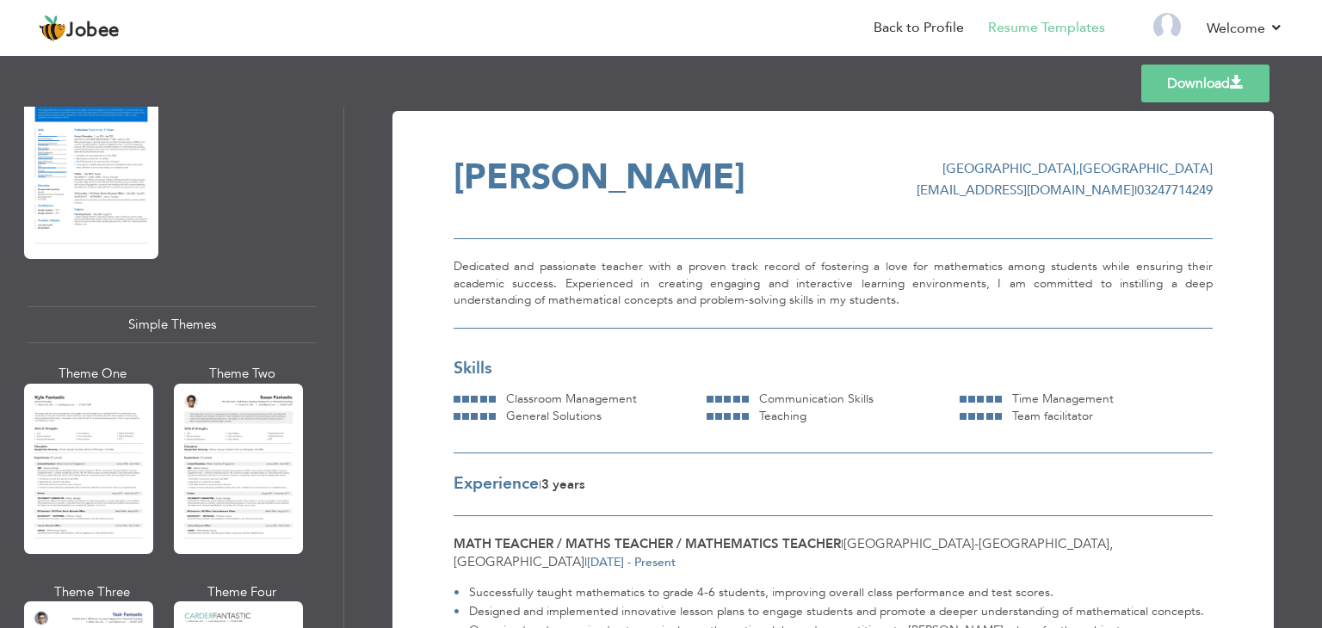
scroll to position [2992, 0]
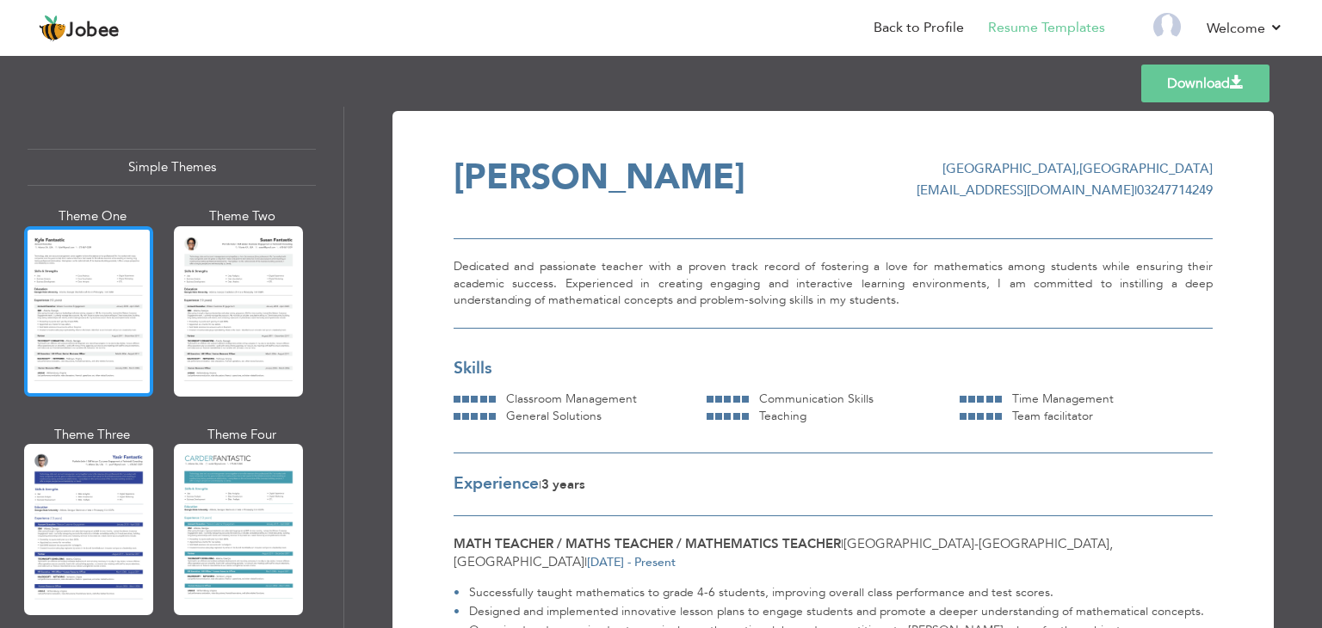
click at [77, 297] on div at bounding box center [88, 311] width 129 height 170
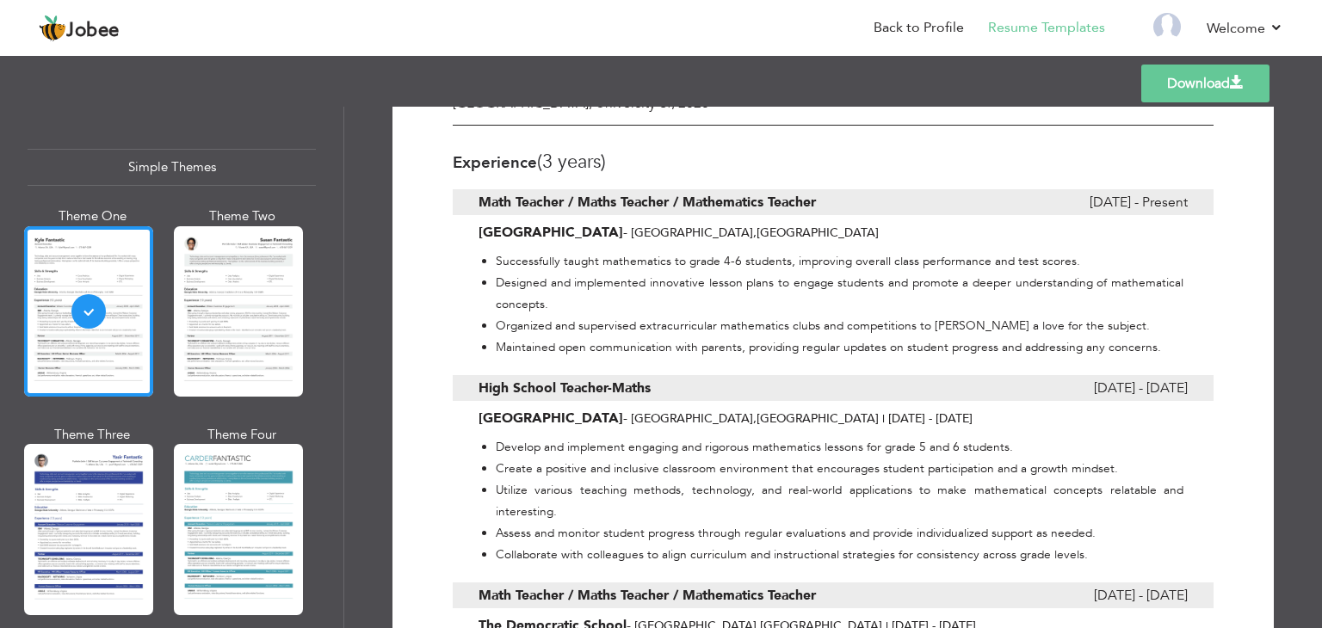
scroll to position [535, 0]
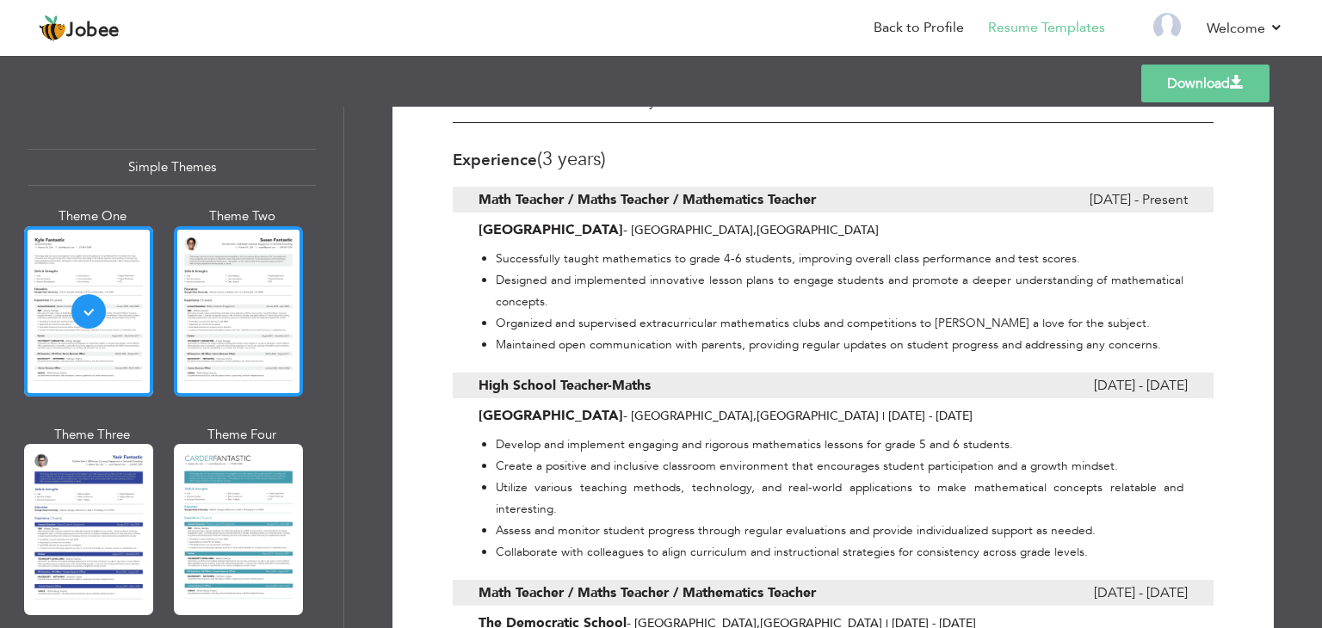
click at [294, 282] on div at bounding box center [238, 311] width 129 height 170
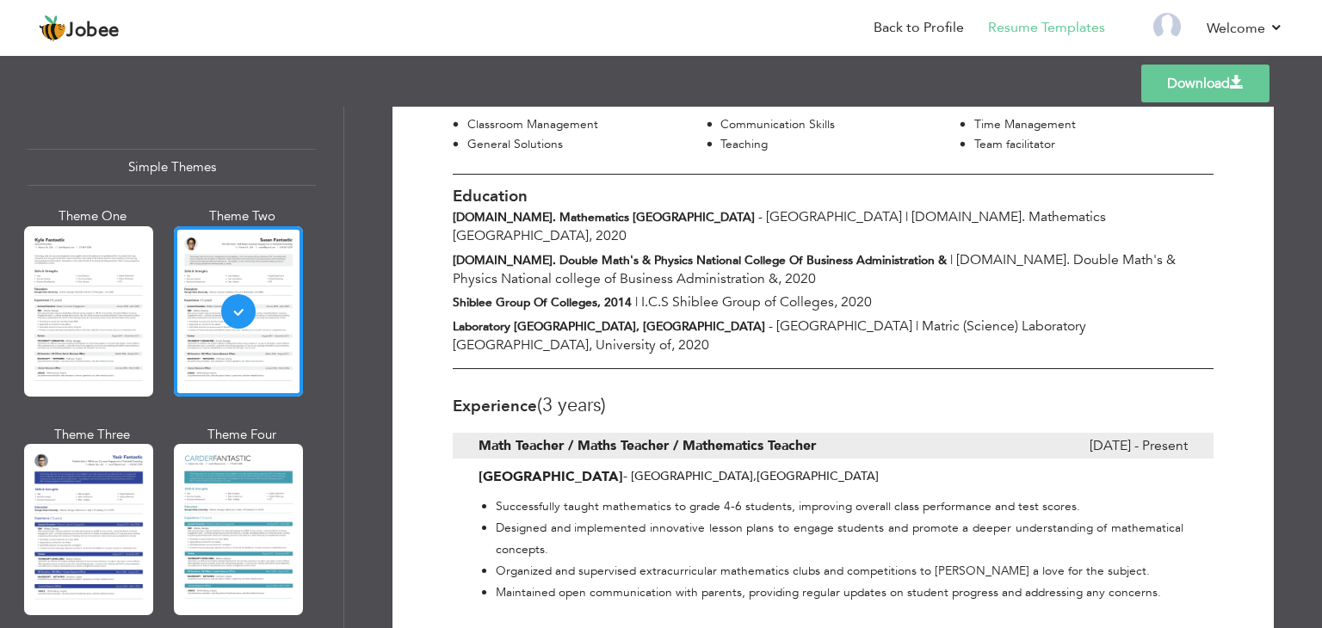
scroll to position [288, 0]
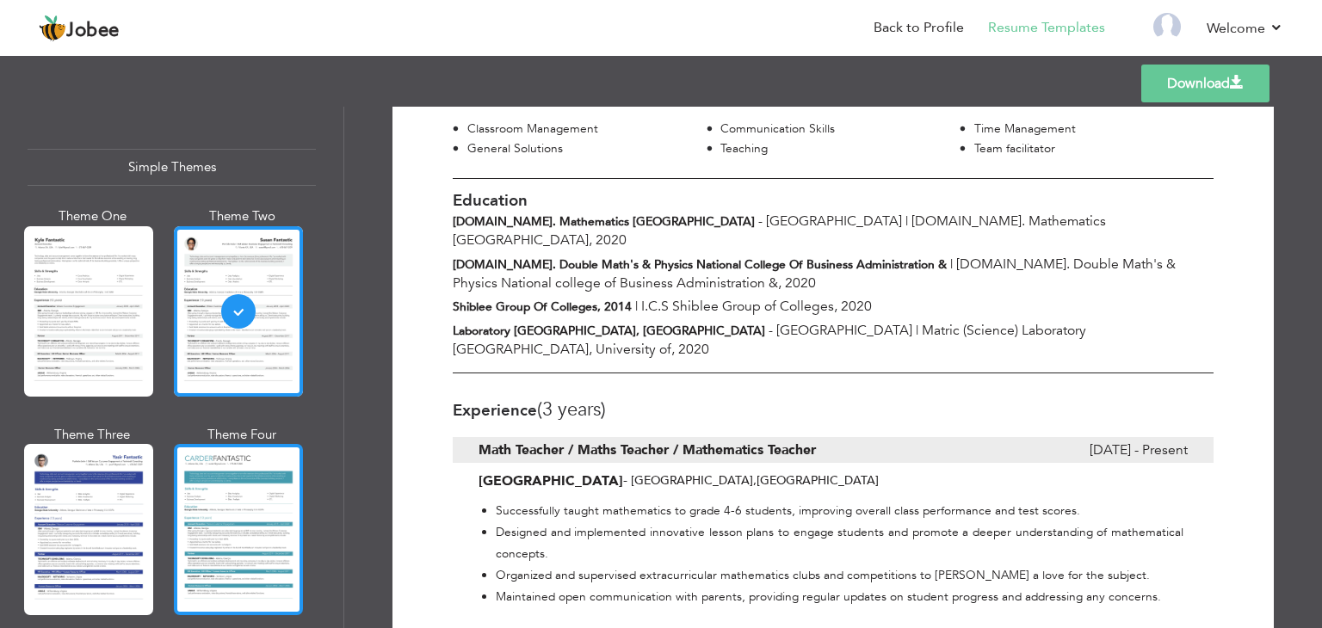
click at [205, 452] on div at bounding box center [238, 529] width 129 height 170
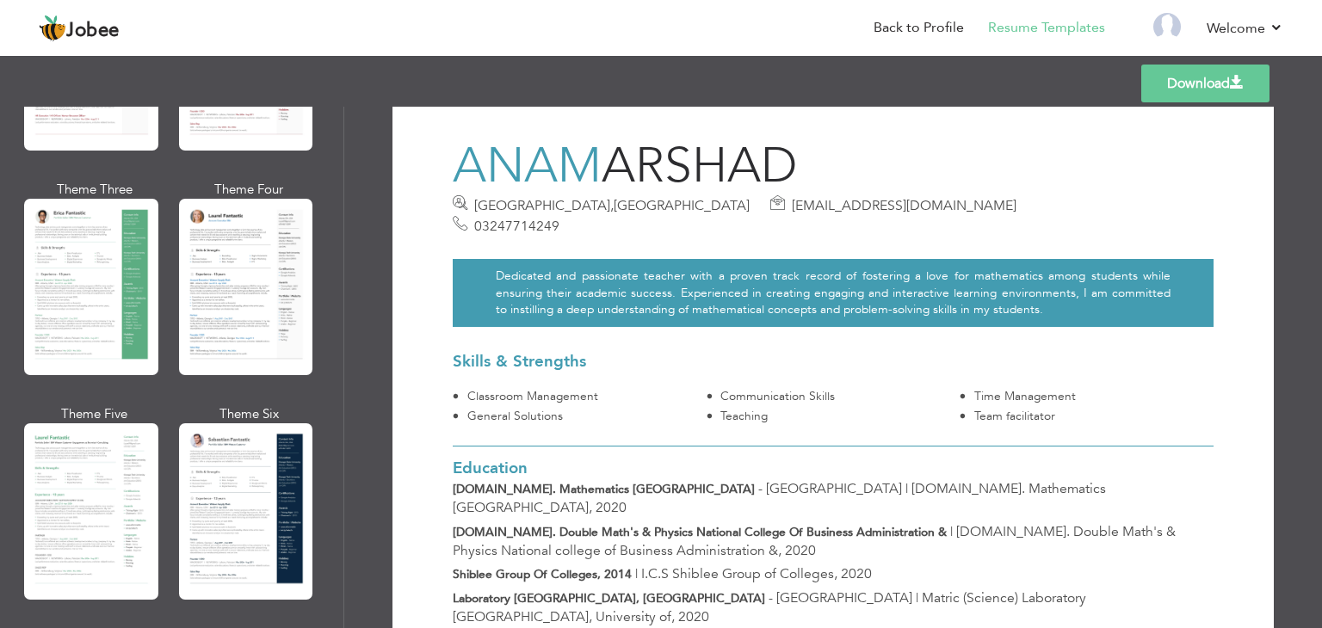
scroll to position [0, 0]
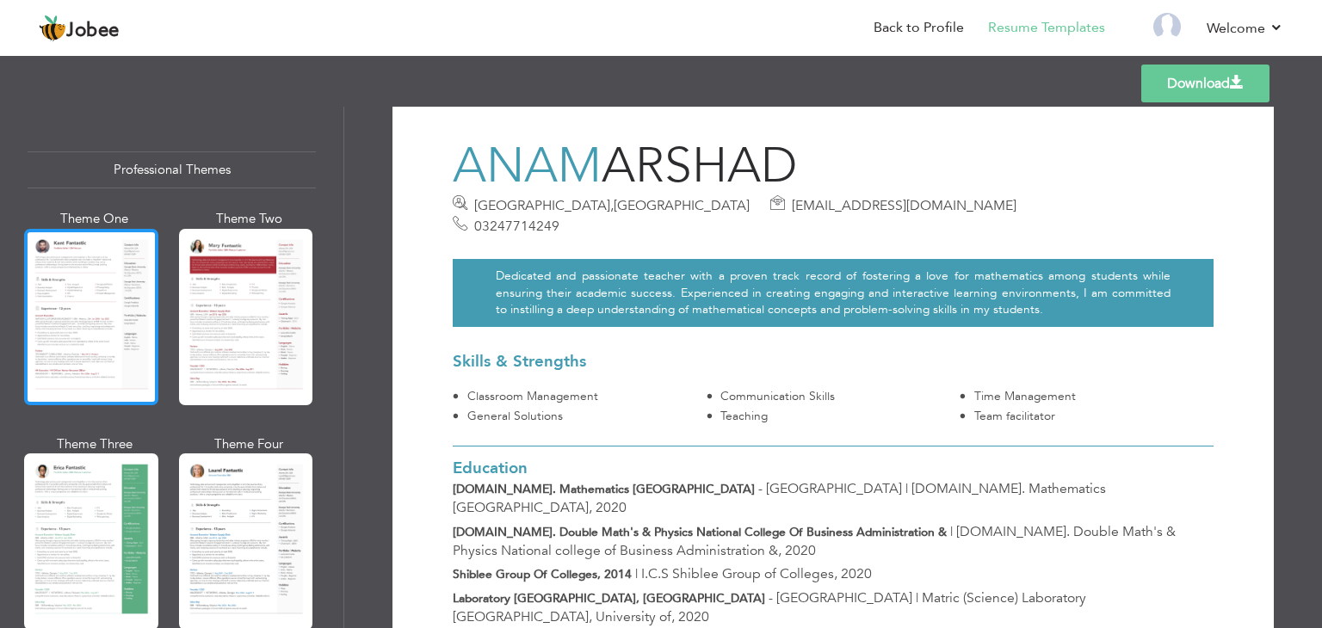
click at [52, 314] on div at bounding box center [91, 317] width 134 height 176
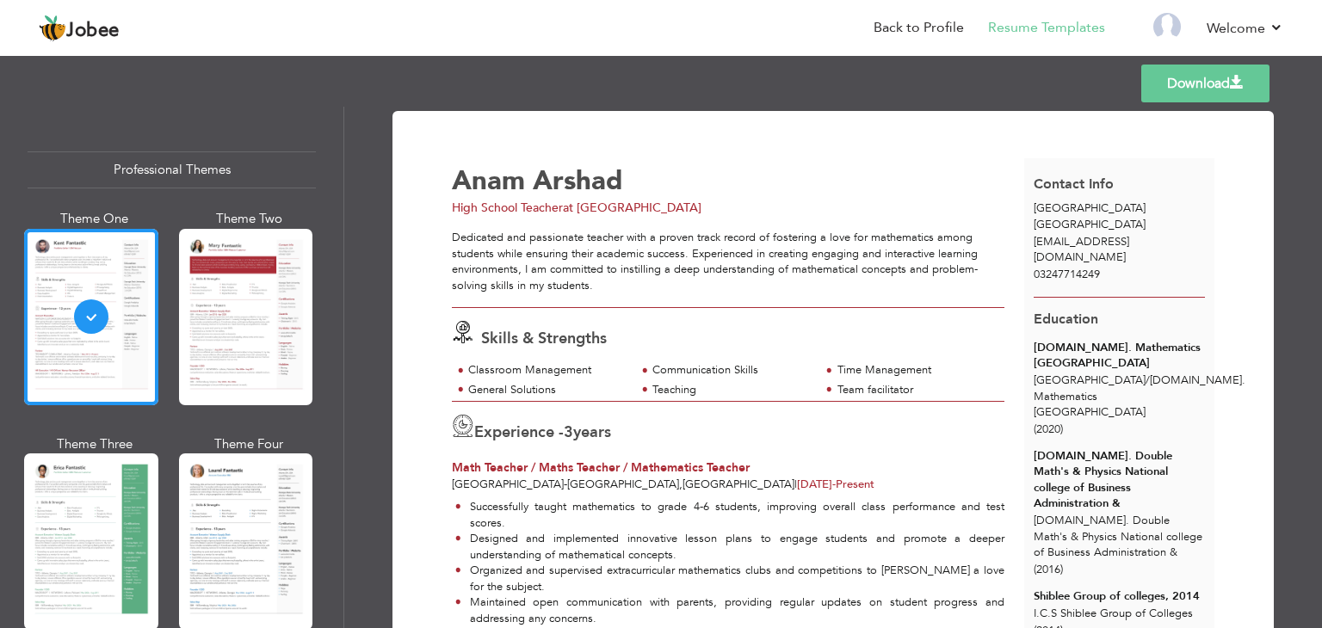
scroll to position [430, 0]
